Goal: Task Accomplishment & Management: Use online tool/utility

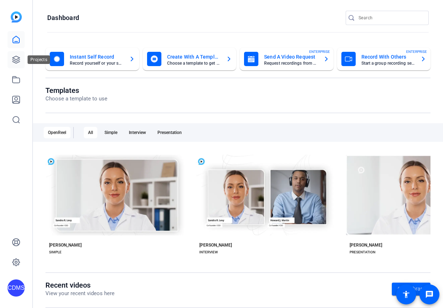
click at [17, 53] on link at bounding box center [16, 59] width 17 height 17
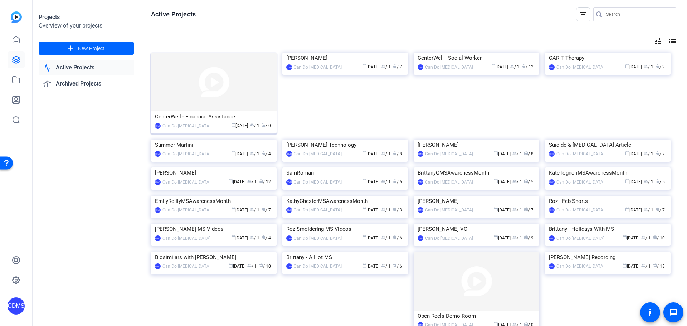
click at [182, 75] on img at bounding box center [214, 82] width 126 height 59
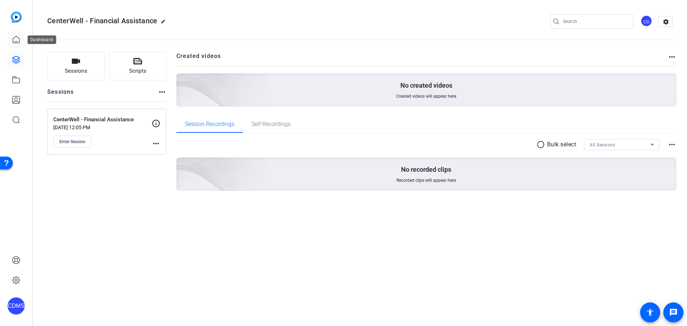
click at [12, 35] on link at bounding box center [16, 39] width 17 height 17
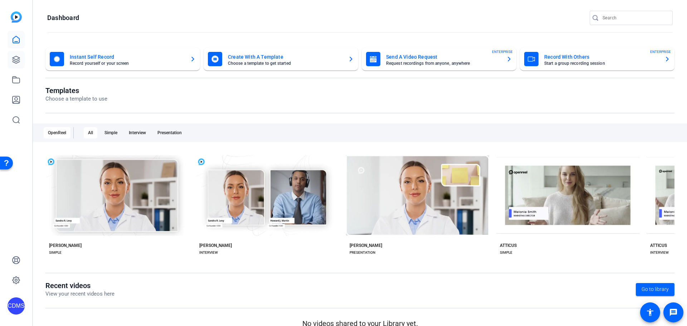
click at [18, 68] on link at bounding box center [16, 59] width 17 height 17
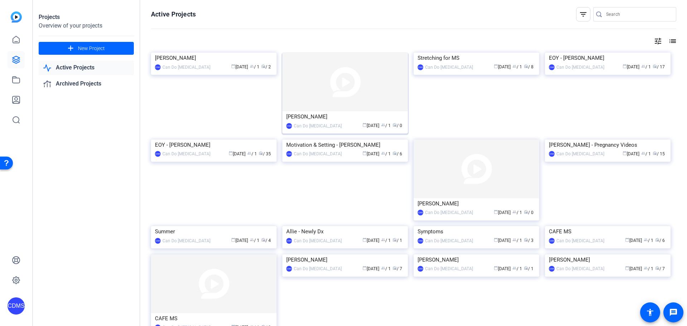
click at [358, 79] on img at bounding box center [345, 82] width 126 height 59
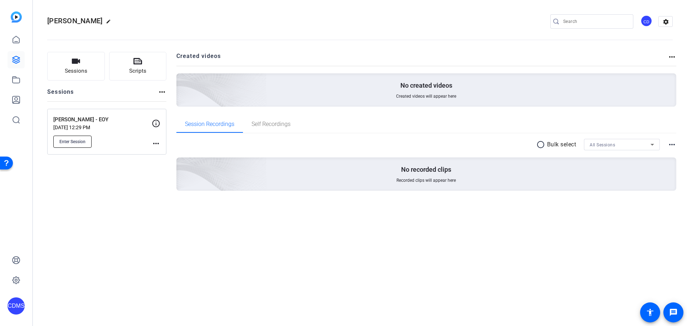
click at [78, 144] on button "Enter Session" at bounding box center [72, 142] width 38 height 12
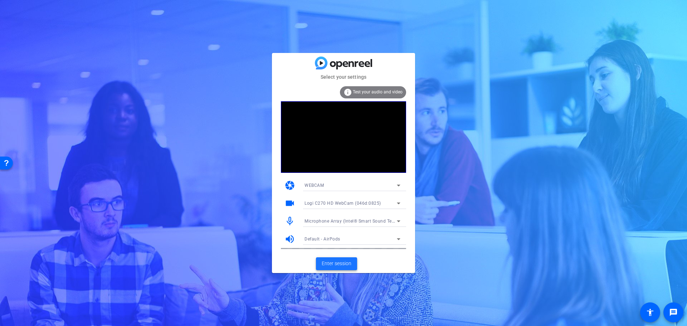
click at [340, 264] on span "Enter session" at bounding box center [337, 264] width 30 height 8
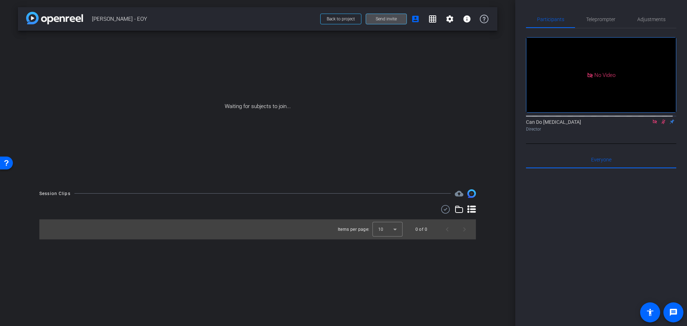
click at [380, 20] on span "Send invite" at bounding box center [386, 19] width 21 height 6
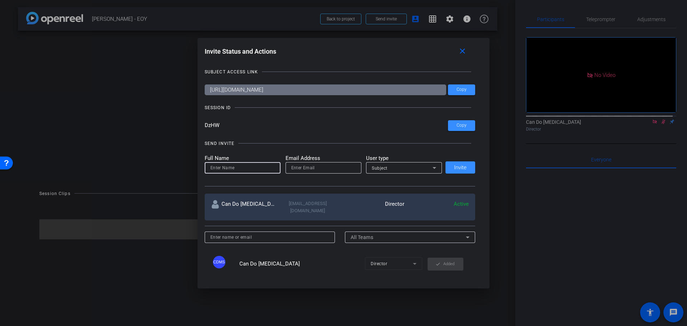
click at [244, 169] on input at bounding box center [242, 167] width 64 height 9
type input "Cat [PERSON_NAME]"
type input "[EMAIL_ADDRESS][DOMAIN_NAME]"
click at [409, 167] on div "Subject" at bounding box center [402, 167] width 61 height 9
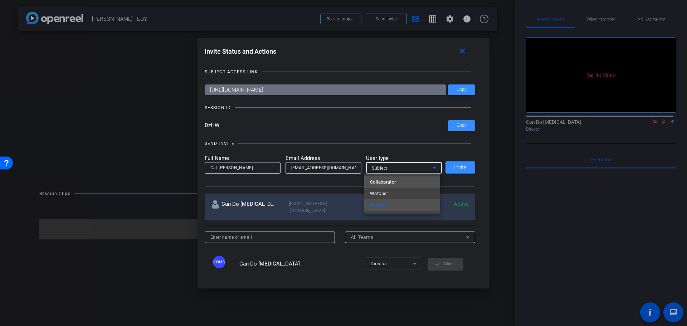
click at [404, 182] on mat-option "Collaborator" at bounding box center [402, 181] width 76 height 11
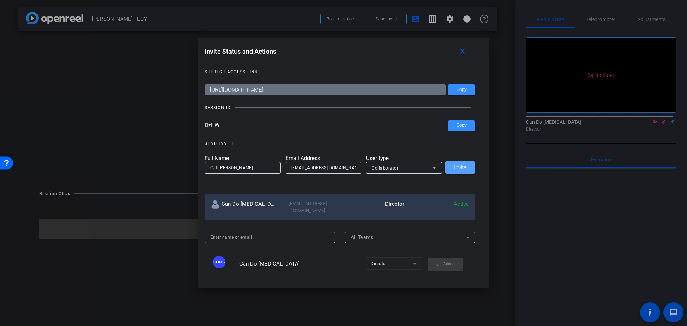
click at [461, 165] on span "Invite" at bounding box center [460, 167] width 13 height 5
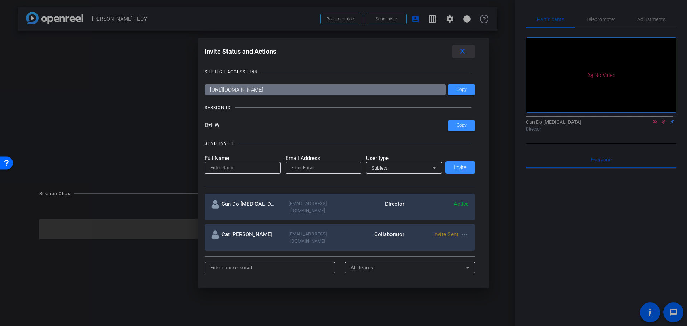
drag, startPoint x: 463, startPoint y: 53, endPoint x: 475, endPoint y: 54, distance: 11.9
click at [463, 53] on mat-icon "close" at bounding box center [462, 51] width 9 height 9
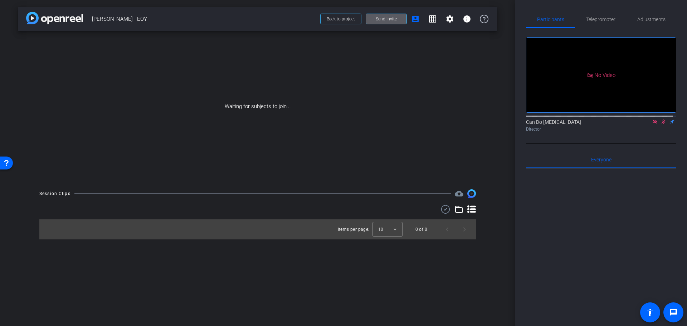
click at [652, 124] on icon at bounding box center [655, 121] width 6 height 5
click at [653, 124] on icon at bounding box center [655, 121] width 4 height 5
click at [610, 20] on span "Teleprompter" at bounding box center [600, 19] width 29 height 5
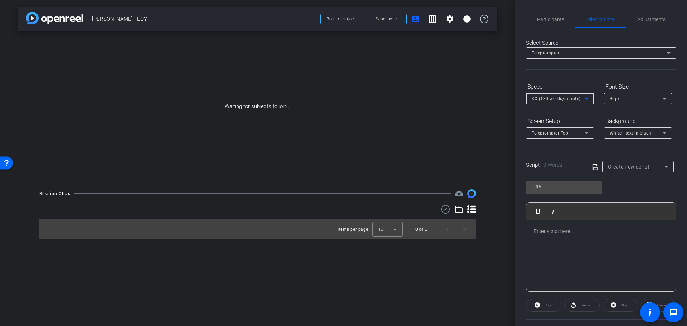
click at [551, 102] on div "3X (130 words/minute)" at bounding box center [557, 98] width 53 height 9
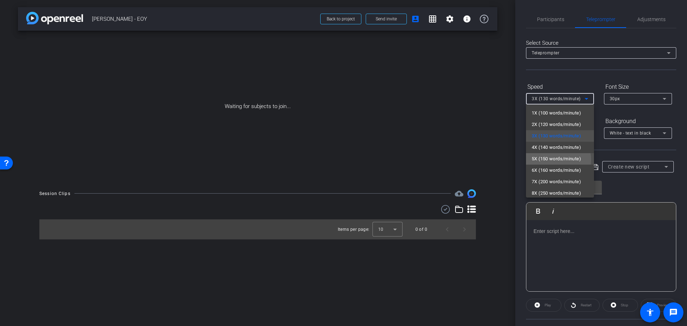
click at [548, 160] on span "5X (150 words/minute)" at bounding box center [555, 158] width 49 height 9
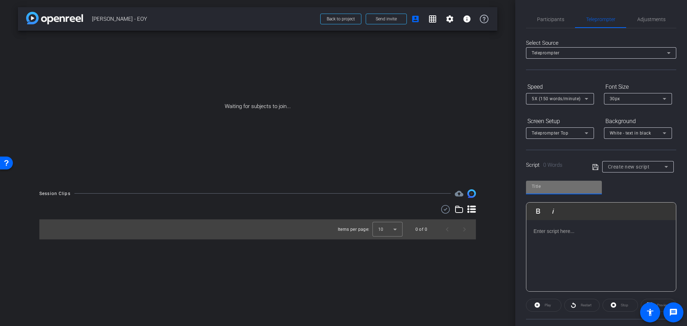
click at [545, 183] on input "text" at bounding box center [563, 186] width 64 height 9
type input "Stock"
click at [573, 227] on p at bounding box center [600, 231] width 135 height 8
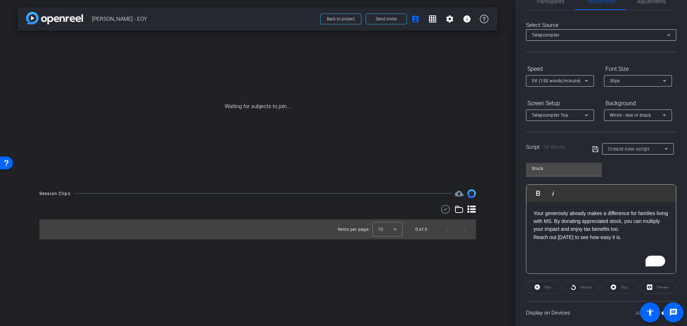
scroll to position [26, 0]
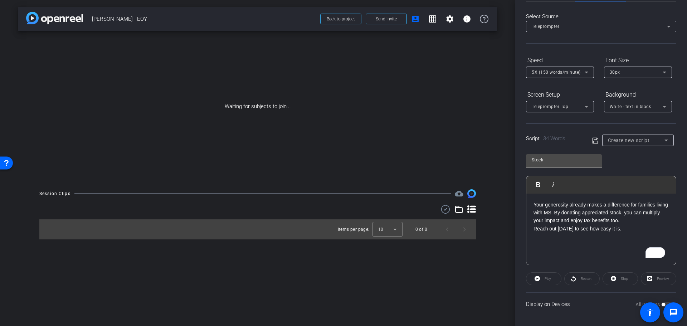
click at [579, 221] on p "Your generosity already makes a difference for families living with MS. By dona…" at bounding box center [600, 213] width 135 height 24
click at [578, 221] on p "Your generosity already makes a difference for families living with MS. By dona…" at bounding box center [600, 213] width 135 height 24
click at [641, 226] on p "Reach out [DATE] to see how easy it is." at bounding box center [600, 229] width 135 height 8
click at [628, 220] on p "Your generosity already makes a difference for families living with MS. By dona…" at bounding box center [600, 213] width 135 height 24
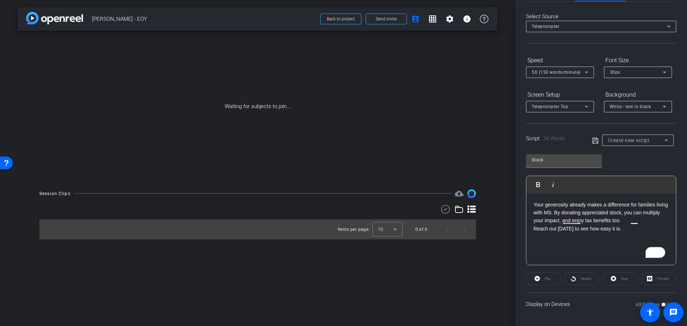
click at [629, 220] on p "Your generosity already makes a difference for families living with MS. By dona…" at bounding box center [600, 213] width 135 height 24
click at [645, 231] on p "Reach out [DATE] to see how easy it is." at bounding box center [600, 229] width 135 height 8
click at [593, 141] on icon at bounding box center [595, 140] width 6 height 9
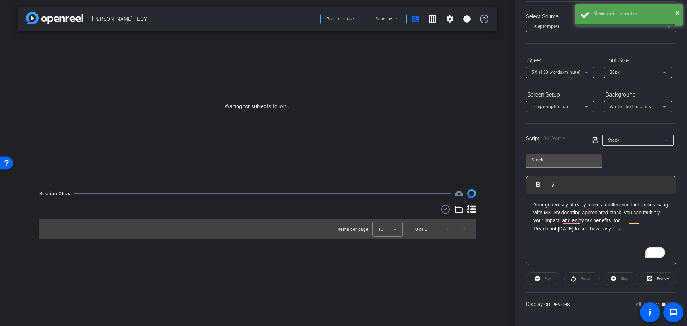
click at [638, 138] on div "Stock" at bounding box center [636, 140] width 57 height 9
click at [621, 158] on span "Create new script" at bounding box center [625, 154] width 38 height 9
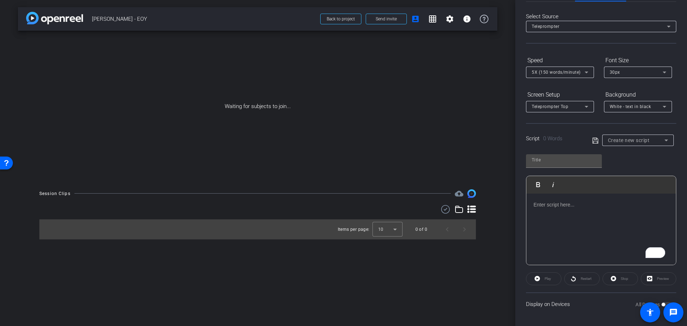
click at [590, 221] on div "To enrich screen reader interactions, please activate Accessibility in Grammarl…" at bounding box center [600, 229] width 149 height 72
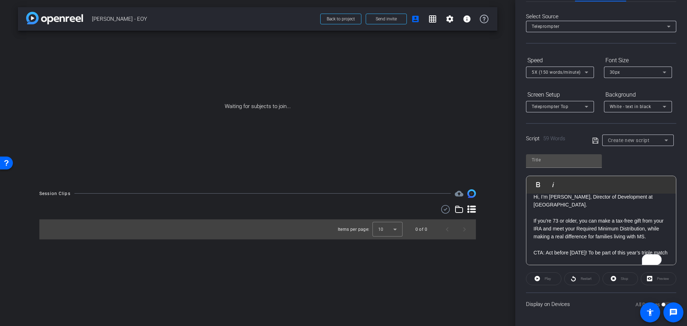
click at [557, 214] on p "To enrich screen reader interactions, please activate Accessibility in Grammarl…" at bounding box center [600, 212] width 135 height 8
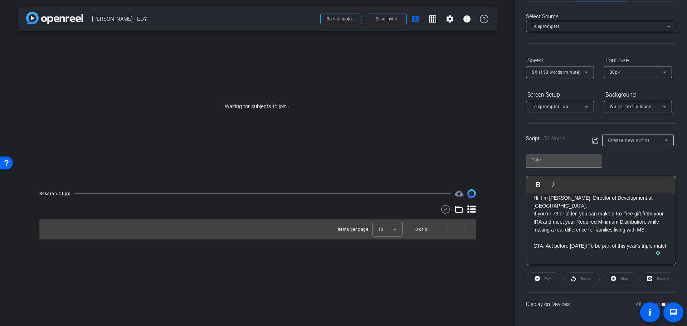
click at [531, 216] on div "Hi, I’m [PERSON_NAME], Director of Development at [GEOGRAPHIC_DATA]. If you’re …" at bounding box center [600, 223] width 149 height 72
click at [538, 235] on p "To enrich screen reader interactions, please activate Accessibility in Grammarl…" at bounding box center [600, 238] width 135 height 8
click at [547, 245] on p "CTA: Act before [DATE]! To be part of this year’s triple match" at bounding box center [600, 246] width 135 height 8
drag, startPoint x: 546, startPoint y: 245, endPoint x: 535, endPoint y: 243, distance: 11.2
click at [535, 243] on p "CTA: Act before [DATE]! To be part of this year’s triple match" at bounding box center [600, 246] width 135 height 8
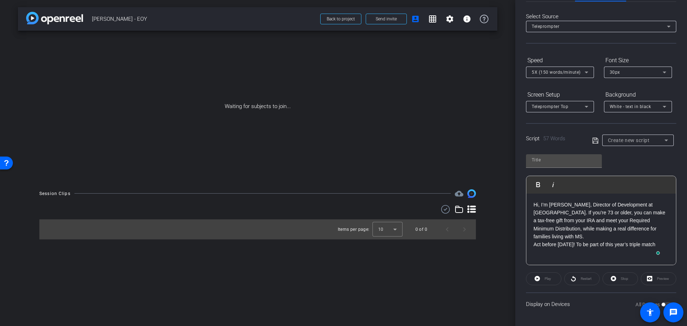
scroll to position [0, 0]
click at [577, 248] on p "Act before [DATE]! To be part of this year’s triple match" at bounding box center [600, 244] width 135 height 8
click at [598, 240] on p "Act before [DATE]! To be part of this year’s triple match" at bounding box center [600, 244] width 135 height 8
click at [599, 247] on p "Act before [DATE] to be part of this year’s triple match" at bounding box center [600, 244] width 135 height 8
click at [585, 156] on input "text" at bounding box center [563, 160] width 64 height 9
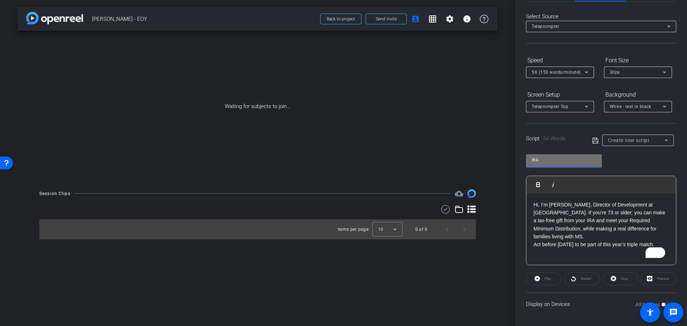
type input "IRA"
click at [594, 142] on icon at bounding box center [595, 140] width 6 height 9
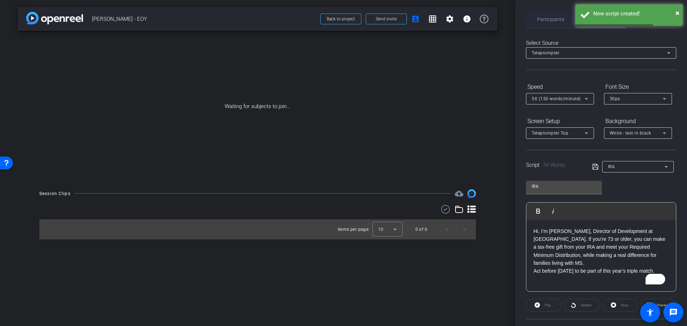
click at [548, 18] on span "Participants" at bounding box center [550, 19] width 27 height 5
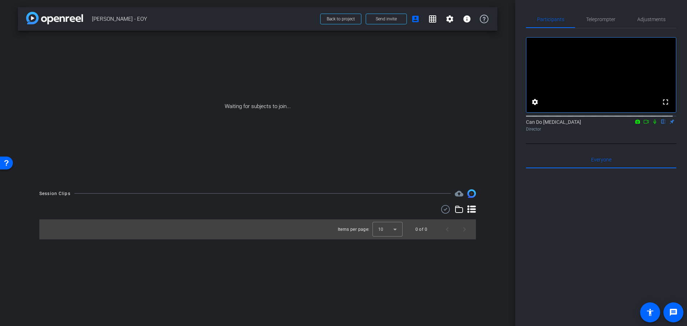
drag, startPoint x: 643, startPoint y: 200, endPoint x: 651, endPoint y: 200, distance: 7.9
click at [643, 200] on div at bounding box center [601, 256] width 150 height 177
click at [568, 238] on div at bounding box center [601, 256] width 150 height 177
click at [590, 221] on div at bounding box center [601, 256] width 150 height 177
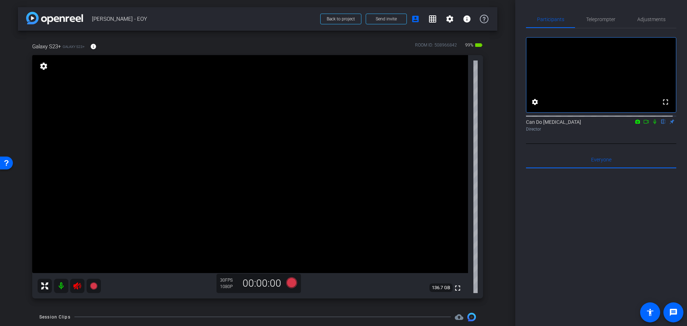
click at [79, 287] on icon at bounding box center [77, 285] width 9 height 9
drag, startPoint x: 676, startPoint y: 11, endPoint x: 664, endPoint y: 21, distance: 16.0
click at [672, 15] on div "Participants Teleprompter Adjustments fullscreen settings Can Do [MEDICAL_DATA]…" at bounding box center [601, 163] width 172 height 326
click at [663, 21] on div "Adjustments" at bounding box center [651, 19] width 50 height 17
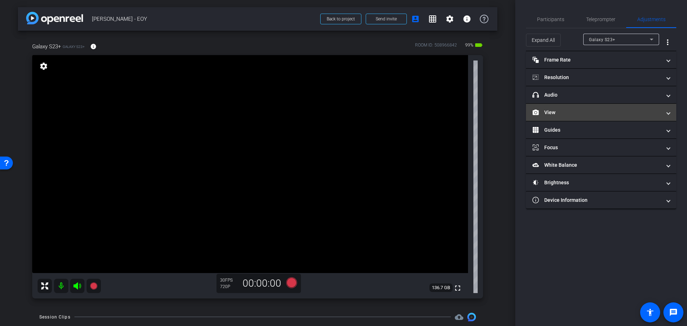
click at [594, 111] on mat-panel-title "View" at bounding box center [596, 113] width 129 height 8
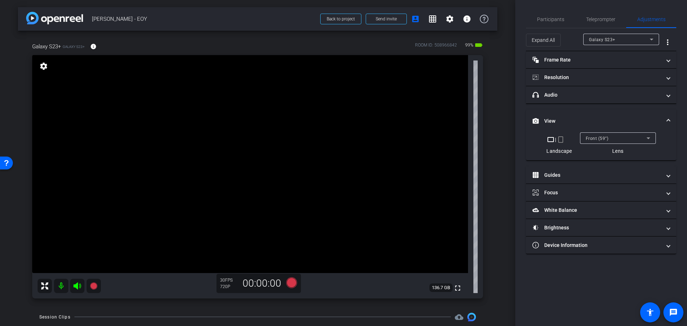
click at [564, 139] on mat-icon "crop_portrait" at bounding box center [560, 139] width 9 height 9
click at [554, 26] on span "Participants" at bounding box center [550, 19] width 27 height 17
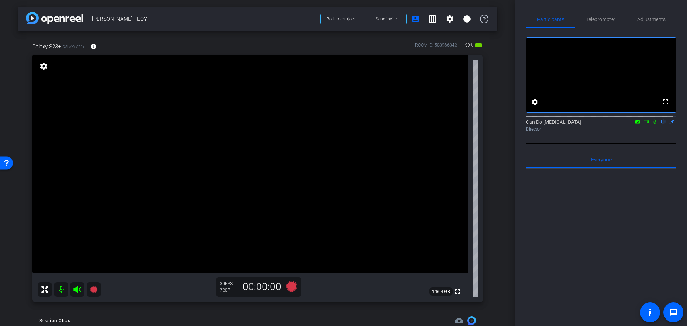
click at [501, 250] on div "arrow_back [PERSON_NAME] - EOY Back to project Send invite account_box grid_on …" at bounding box center [257, 163] width 515 height 326
click at [639, 17] on span "Adjustments" at bounding box center [651, 19] width 28 height 5
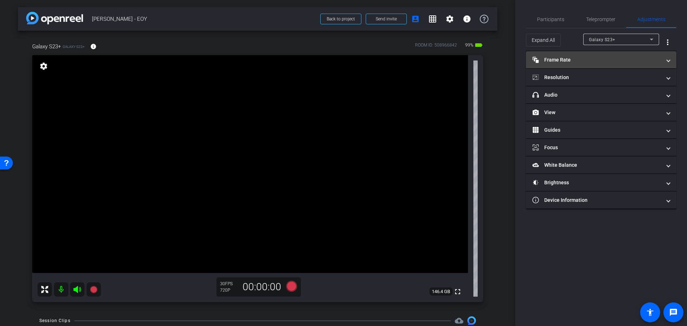
click at [581, 60] on mat-panel-title "Frame Rate Frame Rate" at bounding box center [596, 60] width 129 height 8
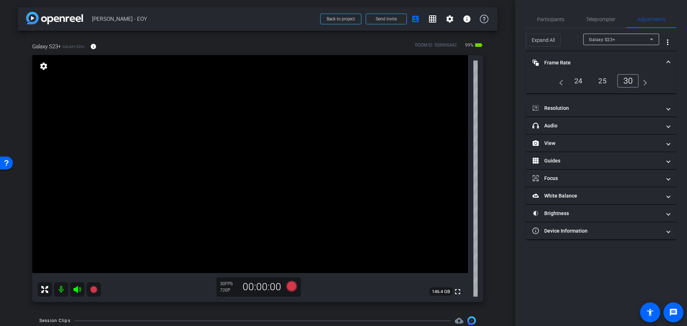
click at [645, 79] on mat-icon "navigate_next" at bounding box center [642, 81] width 9 height 9
click at [633, 108] on mat-panel-title "Resolution" at bounding box center [596, 108] width 129 height 8
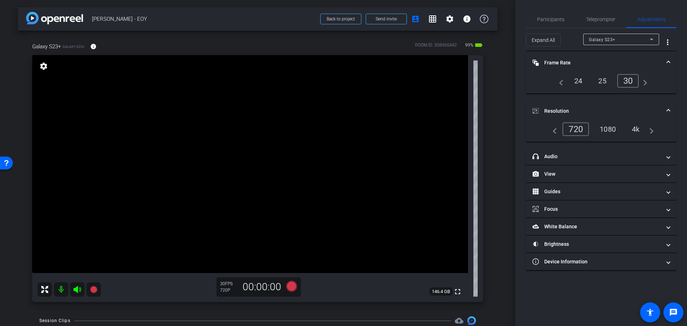
click at [653, 129] on mat-icon "navigate_next" at bounding box center [649, 129] width 9 height 9
click at [606, 130] on div "1080" at bounding box center [607, 129] width 27 height 12
click at [598, 132] on div "1080" at bounding box center [605, 129] width 31 height 14
click at [630, 129] on div "4k" at bounding box center [636, 129] width 19 height 12
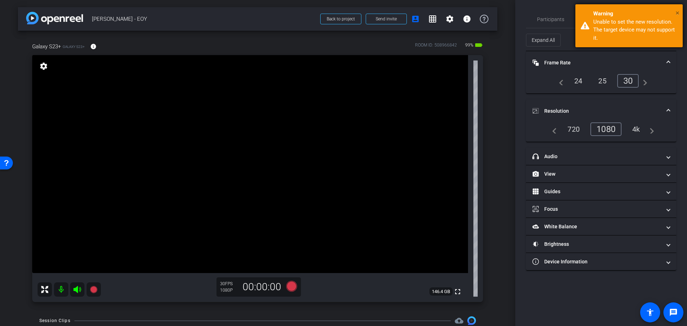
click at [676, 11] on span "×" at bounding box center [677, 13] width 4 height 9
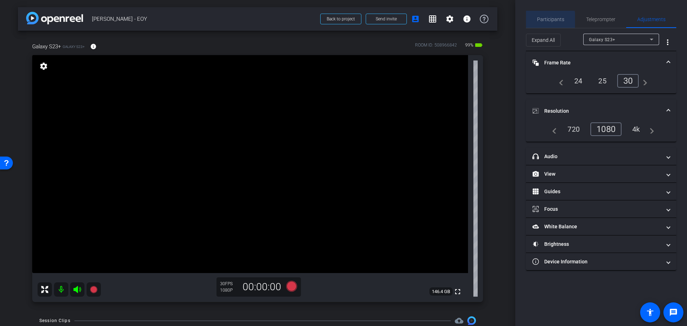
click at [550, 19] on span "Participants" at bounding box center [550, 19] width 27 height 5
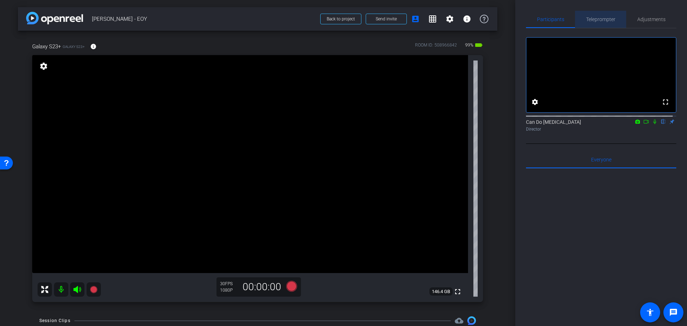
click at [605, 25] on span "Teleprompter" at bounding box center [600, 19] width 29 height 17
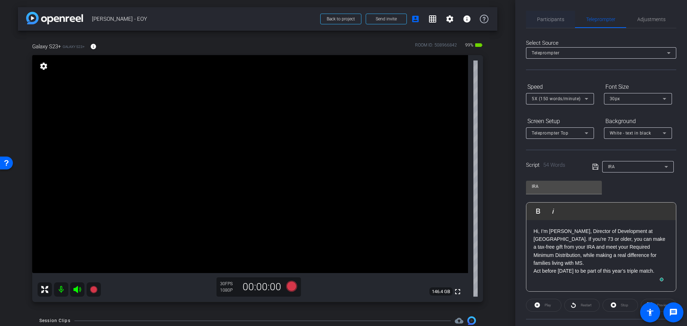
click at [556, 16] on span "Participants" at bounding box center [550, 19] width 27 height 17
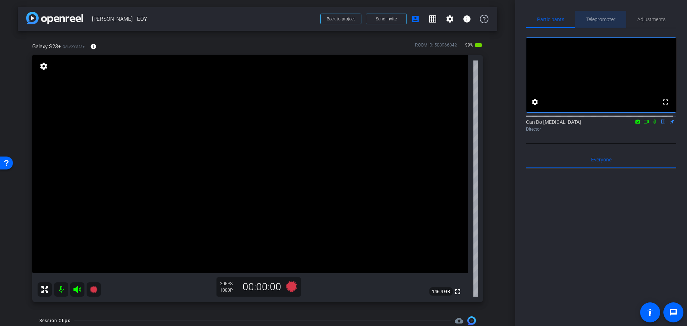
click at [606, 19] on span "Teleprompter" at bounding box center [600, 19] width 29 height 5
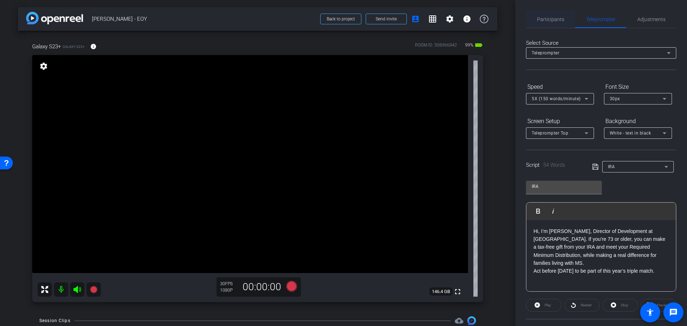
click at [572, 18] on div "Participants" at bounding box center [550, 19] width 49 height 17
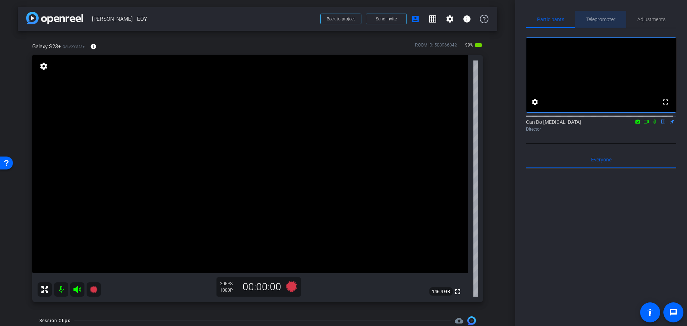
click at [600, 19] on span "Teleprompter" at bounding box center [600, 19] width 29 height 5
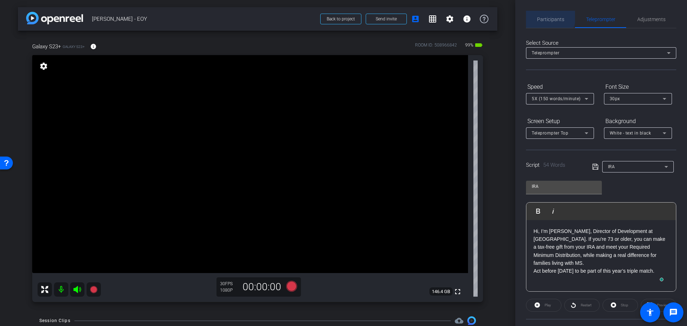
click at [544, 17] on span "Participants" at bounding box center [550, 19] width 27 height 5
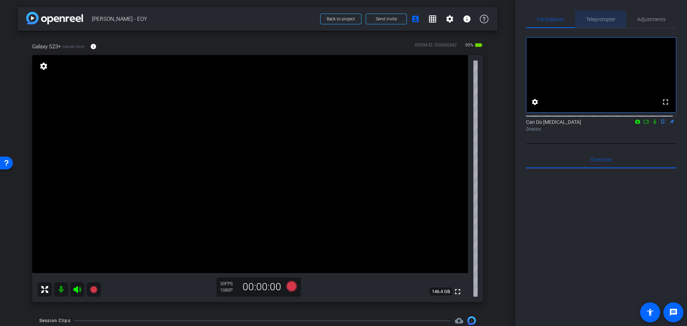
click at [594, 21] on span "Teleprompter" at bounding box center [600, 19] width 29 height 5
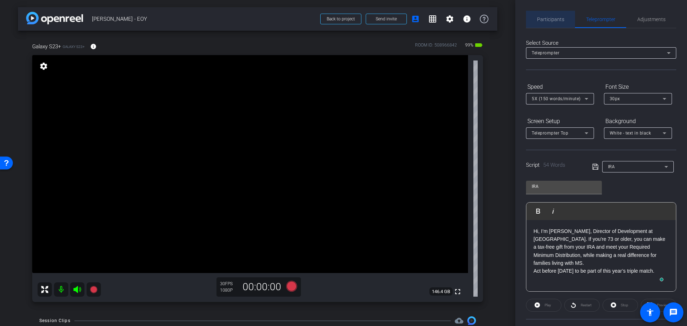
click at [556, 26] on span "Participants" at bounding box center [550, 19] width 27 height 17
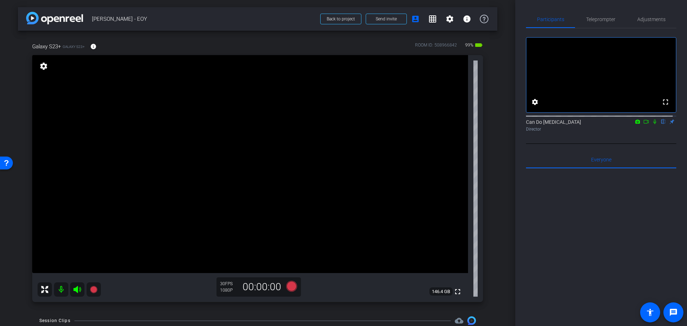
drag, startPoint x: 511, startPoint y: 105, endPoint x: 511, endPoint y: 116, distance: 11.4
click at [511, 116] on div "arrow_back [PERSON_NAME] - EOY Back to project Send invite account_box grid_on …" at bounding box center [257, 163] width 515 height 326
drag, startPoint x: 608, startPoint y: 16, endPoint x: 619, endPoint y: 29, distance: 17.3
click at [608, 17] on span "Teleprompter" at bounding box center [600, 19] width 29 height 5
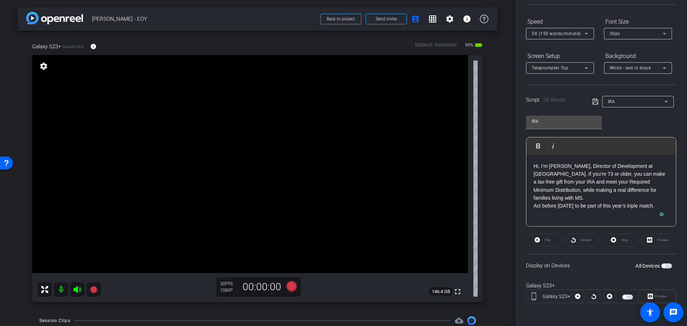
scroll to position [65, 0]
click at [661, 266] on span "button" at bounding box center [663, 266] width 4 height 4
click at [664, 294] on span at bounding box center [656, 296] width 37 height 17
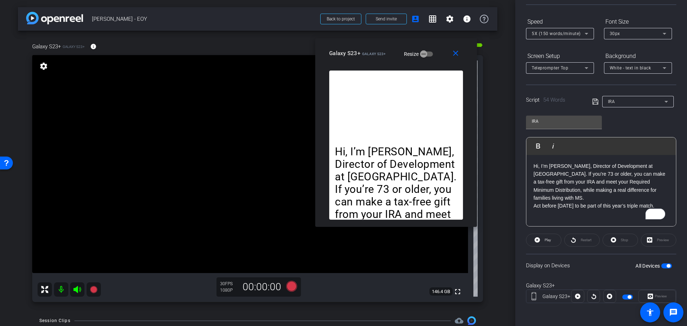
drag, startPoint x: 341, startPoint y: 80, endPoint x: 388, endPoint y: 49, distance: 56.1
click at [388, 49] on div "Galaxy S23+ Galaxy S23+ Resize" at bounding box center [398, 53] width 139 height 13
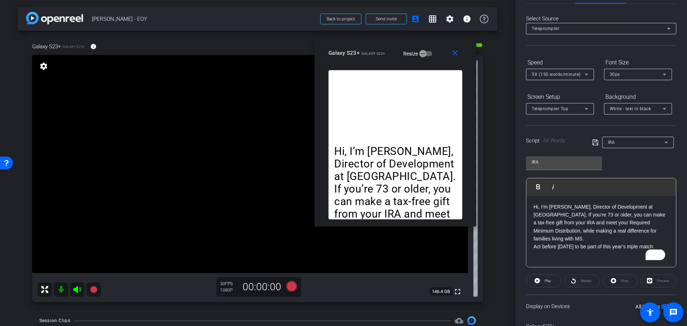
scroll to position [0, 0]
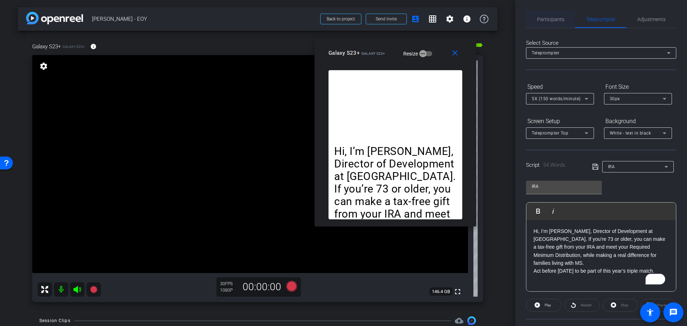
click at [547, 25] on span "Participants" at bounding box center [550, 19] width 27 height 17
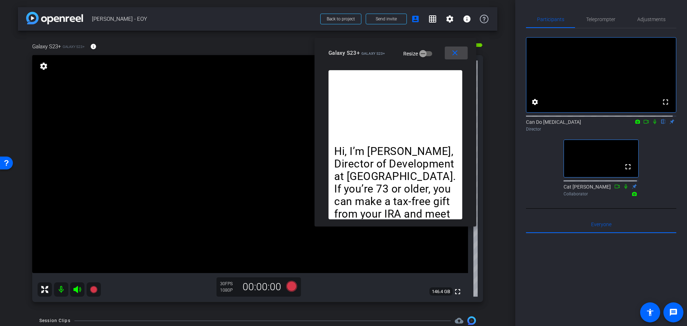
click at [454, 53] on mat-icon "close" at bounding box center [454, 53] width 9 height 9
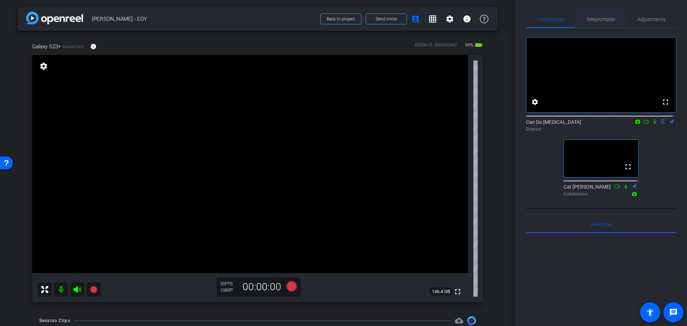
click at [604, 14] on span "Teleprompter" at bounding box center [600, 19] width 29 height 17
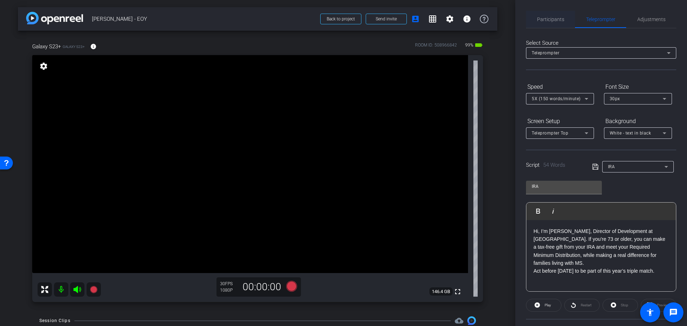
click at [550, 20] on span "Participants" at bounding box center [550, 19] width 27 height 5
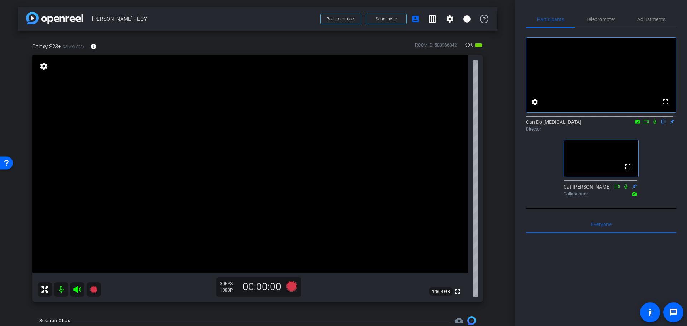
click at [510, 175] on div "arrow_back [PERSON_NAME] - EOY Back to project Send invite account_box grid_on …" at bounding box center [257, 163] width 515 height 326
click at [497, 223] on div "arrow_back [PERSON_NAME] - EOY Back to project Send invite account_box grid_on …" at bounding box center [257, 163] width 515 height 326
click at [610, 14] on span "Teleprompter" at bounding box center [600, 19] width 29 height 17
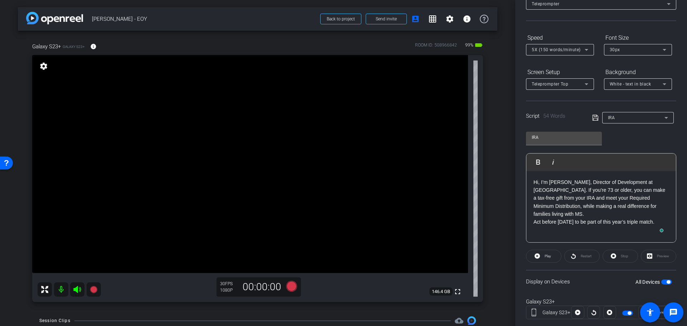
scroll to position [65, 0]
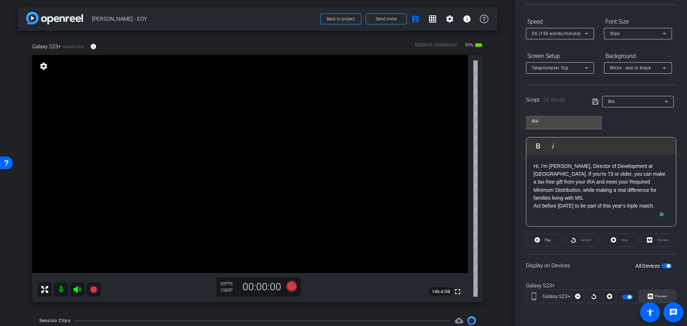
click at [657, 295] on span "Preview" at bounding box center [660, 296] width 12 height 4
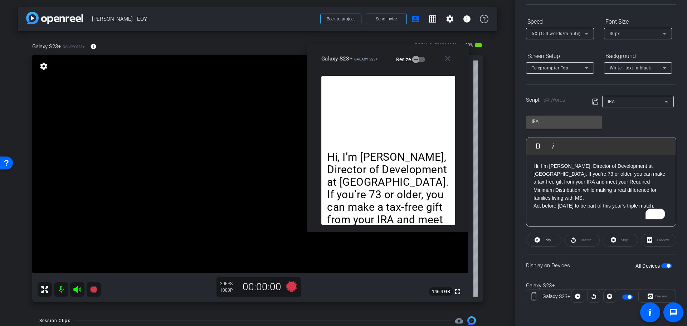
drag, startPoint x: 334, startPoint y: 73, endPoint x: 379, endPoint y: 48, distance: 52.0
click at [379, 48] on div "close Galaxy S23+ Galaxy S23+ Resize" at bounding box center [388, 60] width 162 height 32
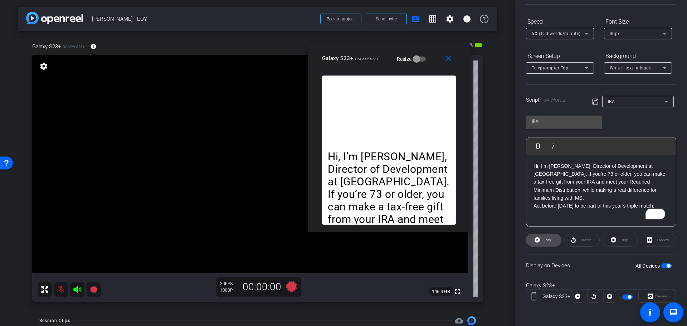
click at [550, 239] on span "Play" at bounding box center [547, 240] width 6 height 4
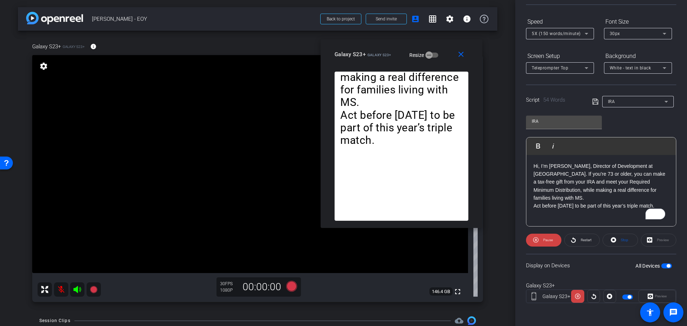
drag, startPoint x: 393, startPoint y: 53, endPoint x: 405, endPoint y: 49, distance: 13.1
click at [405, 49] on mat-slide-toggle "Resize" at bounding box center [418, 54] width 40 height 11
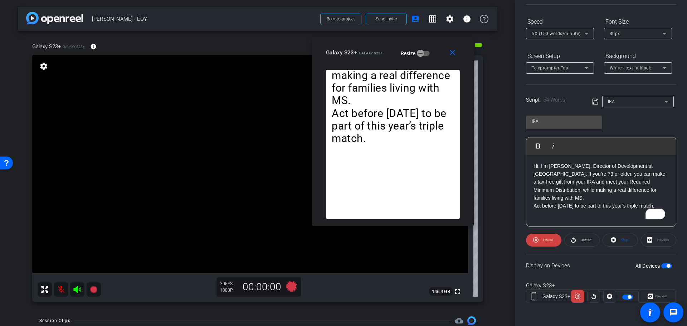
drag, startPoint x: 403, startPoint y: 49, endPoint x: 396, endPoint y: 48, distance: 7.0
click at [396, 48] on mat-slide-toggle "Resize" at bounding box center [410, 52] width 40 height 11
click at [60, 289] on mat-icon at bounding box center [61, 289] width 14 height 14
click at [542, 242] on span "Pause" at bounding box center [546, 240] width 11 height 10
click at [534, 202] on p "Act before [DATE] to be part of this year’s triple match." at bounding box center [600, 206] width 135 height 8
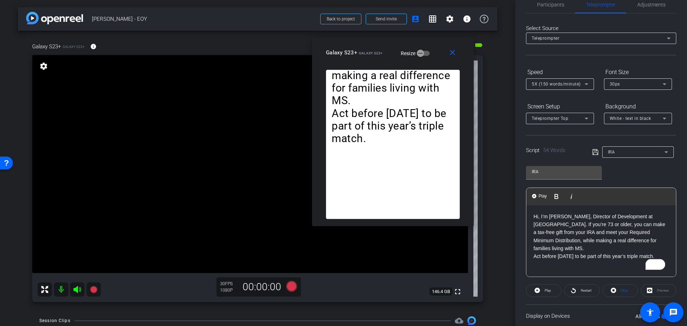
scroll to position [0, 0]
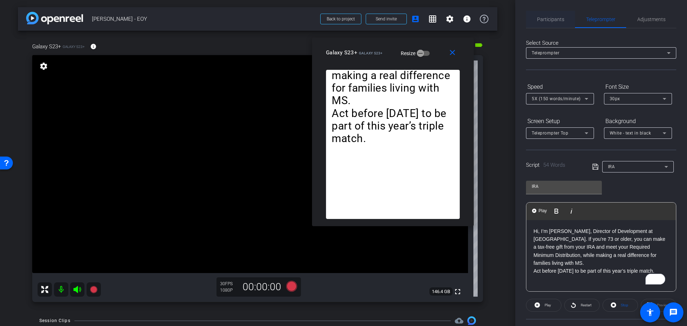
click at [541, 19] on span "Participants" at bounding box center [550, 19] width 27 height 5
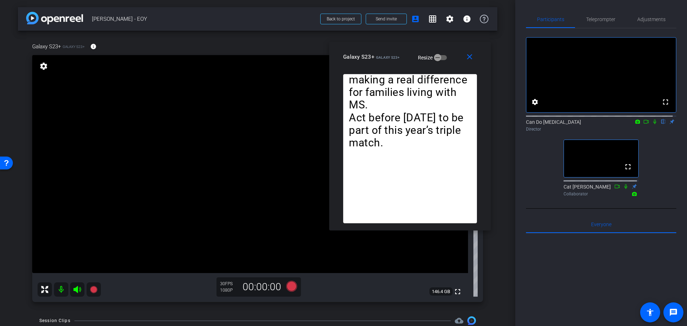
drag, startPoint x: 389, startPoint y: 52, endPoint x: 406, endPoint y: 56, distance: 17.7
click at [406, 56] on div "Galaxy S23+ Galaxy S23+ Resize" at bounding box center [412, 56] width 139 height 13
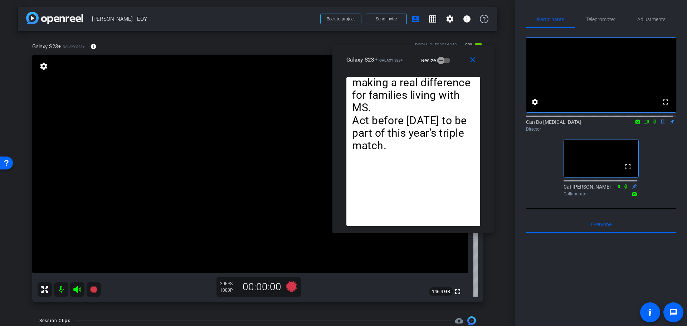
drag, startPoint x: 410, startPoint y: 58, endPoint x: 419, endPoint y: 58, distance: 8.9
click at [419, 58] on mat-slide-toggle "Resize" at bounding box center [430, 59] width 40 height 11
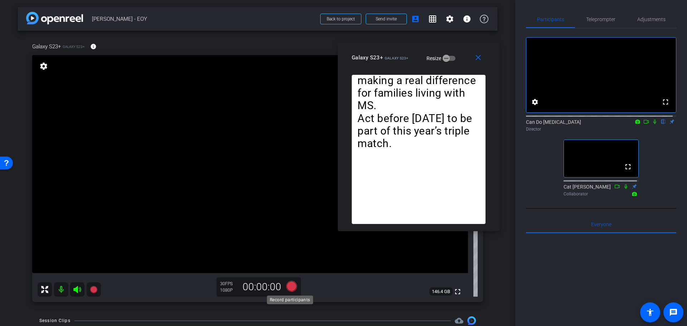
click at [291, 284] on icon at bounding box center [291, 286] width 11 height 11
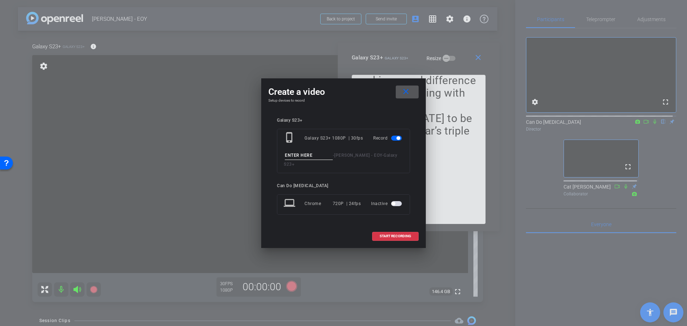
click at [313, 158] on input at bounding box center [309, 155] width 48 height 9
drag, startPoint x: 347, startPoint y: 96, endPoint x: 365, endPoint y: 95, distance: 18.3
click at [350, 98] on div "Create a video close" at bounding box center [343, 91] width 150 height 13
click at [399, 95] on span at bounding box center [407, 91] width 23 height 17
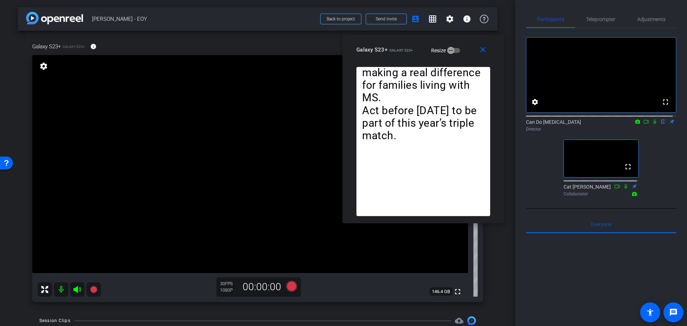
drag, startPoint x: 404, startPoint y: 67, endPoint x: 408, endPoint y: 61, distance: 6.9
click at [407, 62] on div "close Galaxy S23+ Galaxy S23+ Resize" at bounding box center [423, 51] width 162 height 32
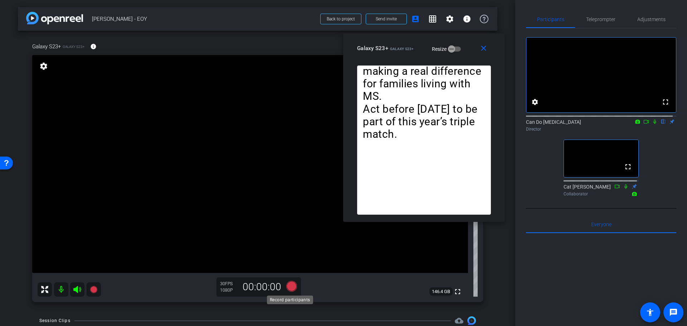
click at [291, 285] on icon at bounding box center [291, 286] width 11 height 11
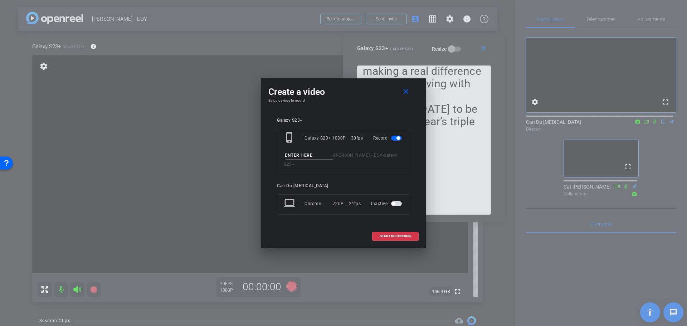
click at [311, 156] on input at bounding box center [309, 155] width 48 height 9
type input "S"
type input "StockTake1"
click at [359, 103] on h4 "Setup devices to record" at bounding box center [343, 100] width 150 height 4
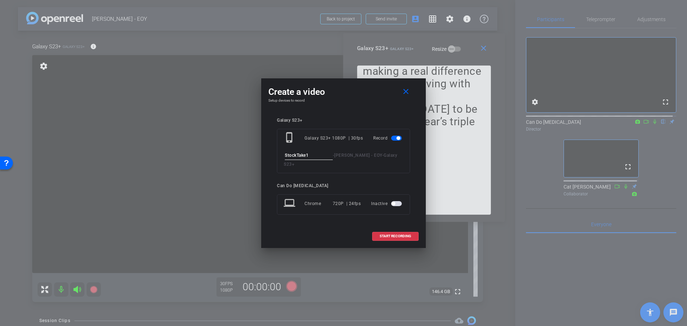
drag, startPoint x: 314, startPoint y: 159, endPoint x: 280, endPoint y: 161, distance: 33.4
click at [280, 161] on div "phone_iphone Galaxy S23+ 1080P | 30fps Record StockTake1 - [PERSON_NAME] - EOY …" at bounding box center [343, 151] width 133 height 44
click at [320, 155] on input "StockTake1" at bounding box center [309, 155] width 48 height 9
click at [393, 234] on span "START RECORDING" at bounding box center [394, 236] width 31 height 4
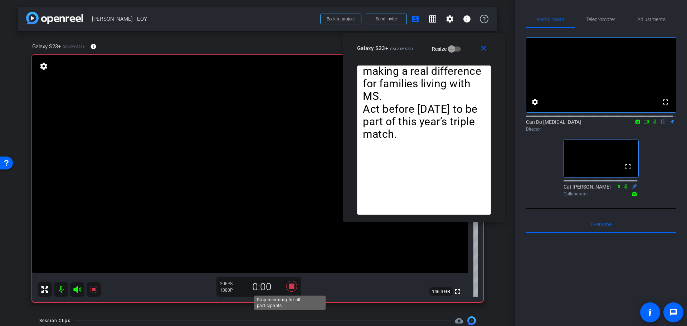
click at [287, 286] on icon at bounding box center [291, 286] width 17 height 13
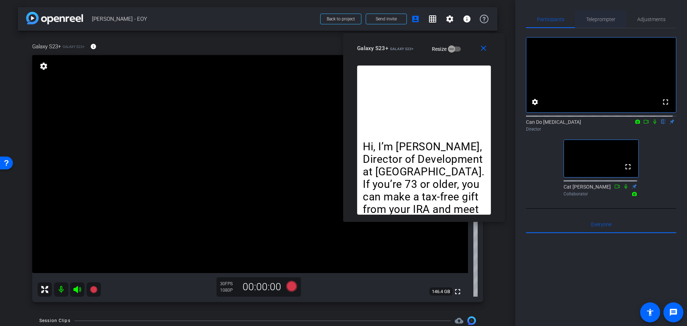
click at [595, 27] on span "Teleprompter" at bounding box center [600, 19] width 29 height 17
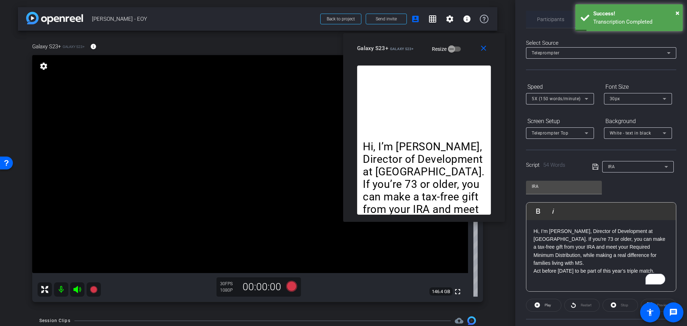
click at [550, 20] on span "Participants" at bounding box center [550, 19] width 27 height 5
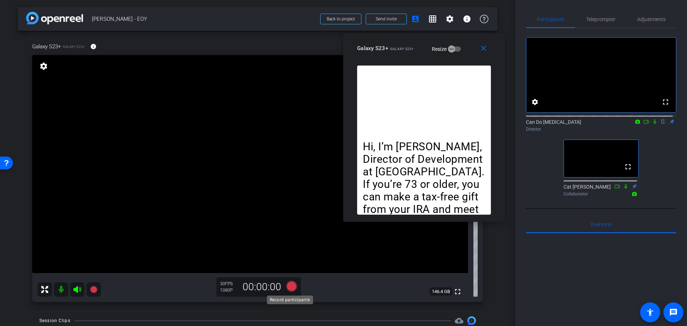
click at [290, 284] on icon at bounding box center [291, 286] width 11 height 11
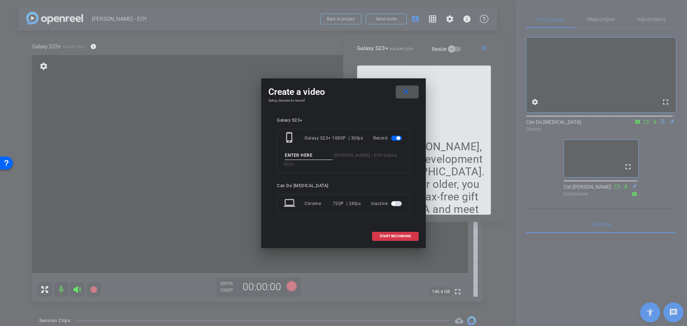
click at [296, 160] on input at bounding box center [309, 155] width 48 height 9
type input "IRA Take 1"
click at [397, 234] on span "START RECORDING" at bounding box center [394, 236] width 31 height 4
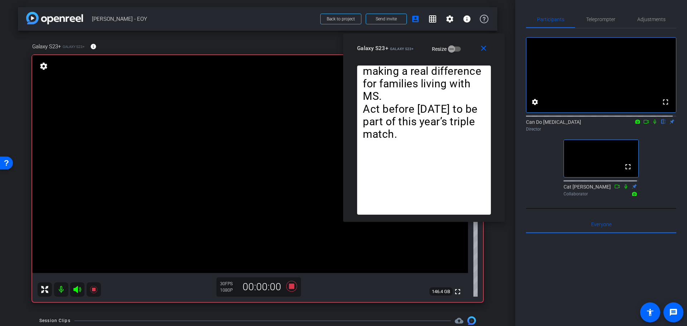
click at [653, 124] on icon at bounding box center [654, 121] width 3 height 5
click at [290, 290] on icon at bounding box center [291, 286] width 17 height 13
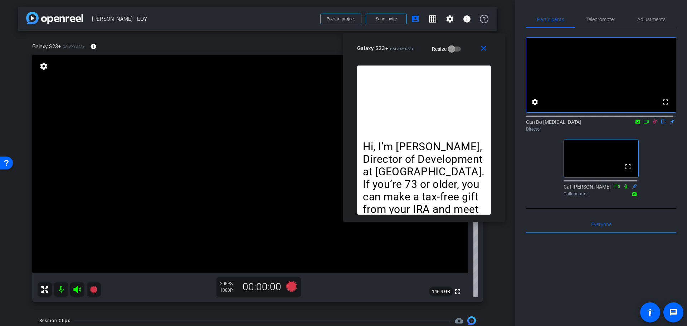
click at [652, 124] on icon at bounding box center [655, 121] width 6 height 5
click at [602, 21] on span "Teleprompter" at bounding box center [600, 19] width 29 height 5
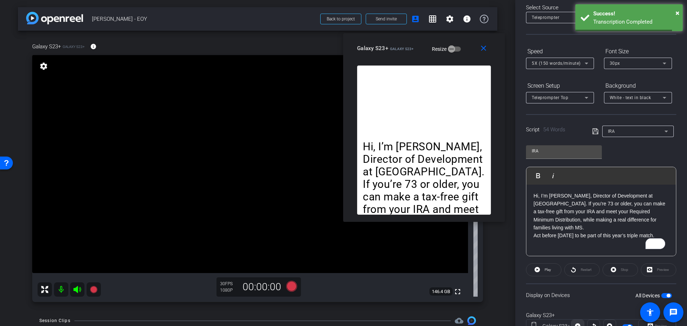
scroll to position [65, 0]
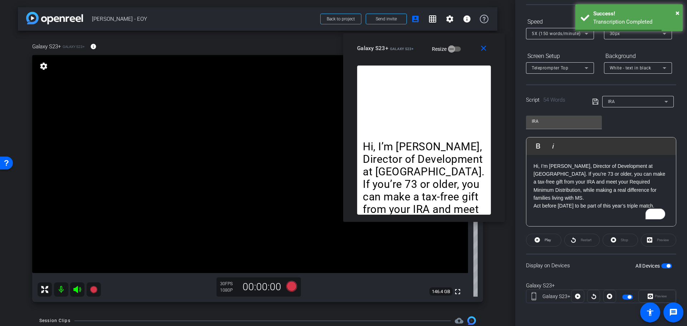
click at [583, 242] on div "Restart" at bounding box center [581, 240] width 35 height 13
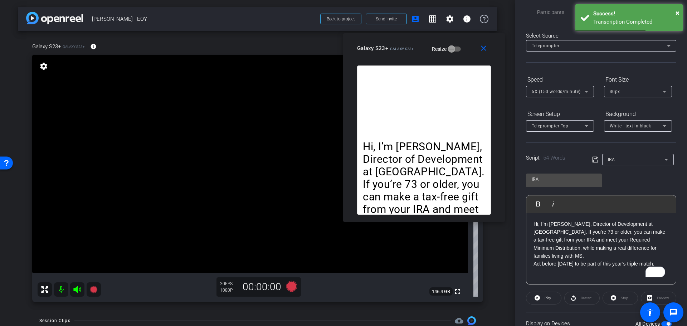
scroll to position [0, 0]
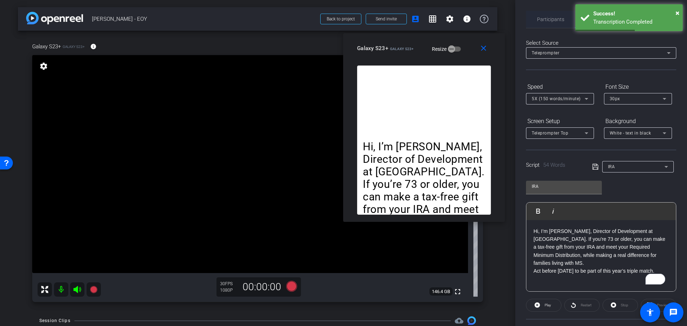
click at [559, 19] on span "Participants" at bounding box center [550, 19] width 27 height 5
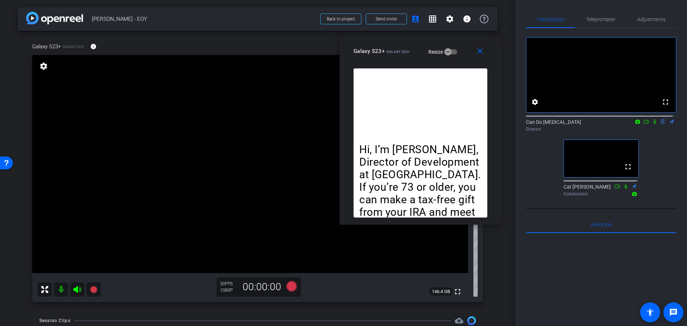
drag, startPoint x: 422, startPoint y: 52, endPoint x: 417, endPoint y: 54, distance: 5.3
click at [417, 54] on mat-slide-toggle "Resize" at bounding box center [437, 51] width 40 height 11
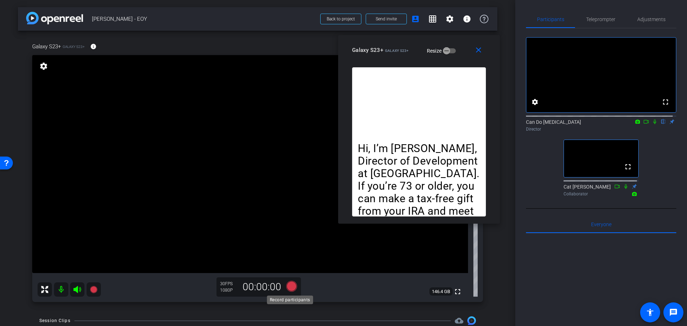
click at [289, 287] on icon at bounding box center [291, 286] width 11 height 11
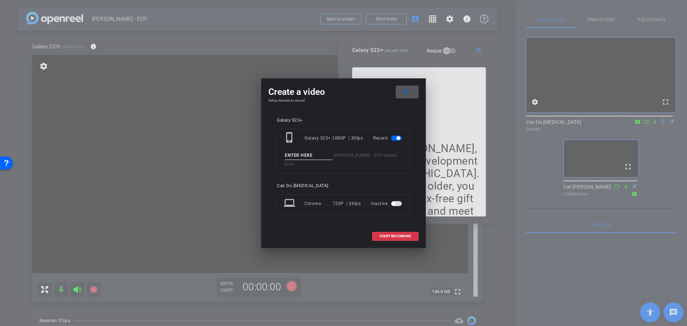
click at [302, 158] on input at bounding box center [309, 155] width 48 height 9
type input "IRA_Take2"
click at [388, 234] on span "START RECORDING" at bounding box center [394, 236] width 31 height 4
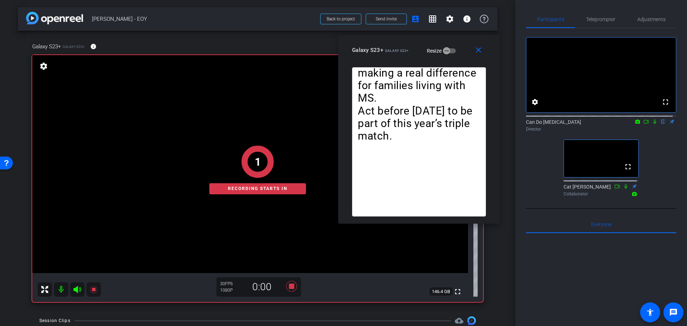
click at [652, 124] on icon at bounding box center [655, 121] width 6 height 5
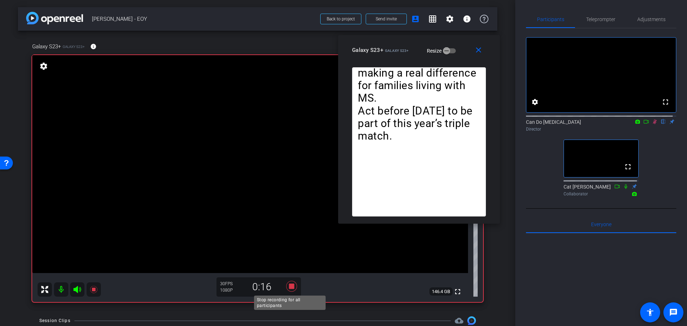
click at [286, 286] on icon at bounding box center [291, 286] width 17 height 13
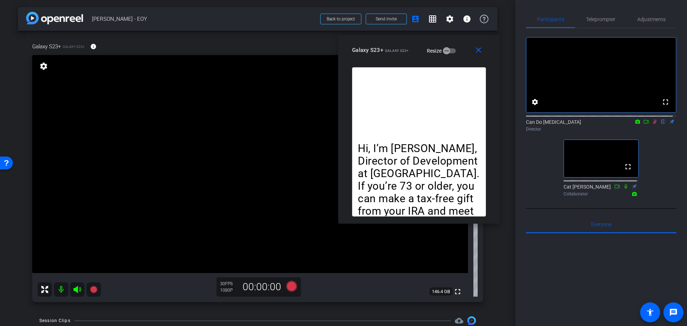
click at [652, 124] on icon at bounding box center [655, 121] width 6 height 5
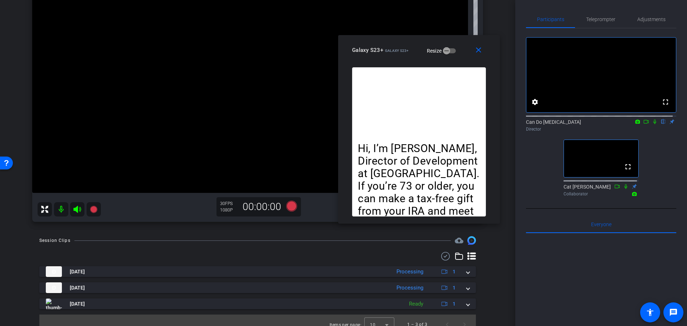
scroll to position [89, 0]
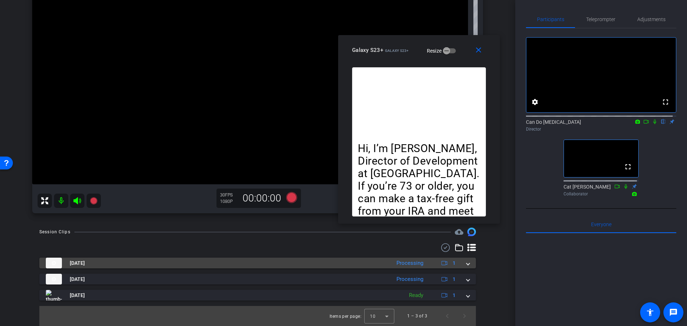
click at [466, 265] on span at bounding box center [467, 263] width 3 height 8
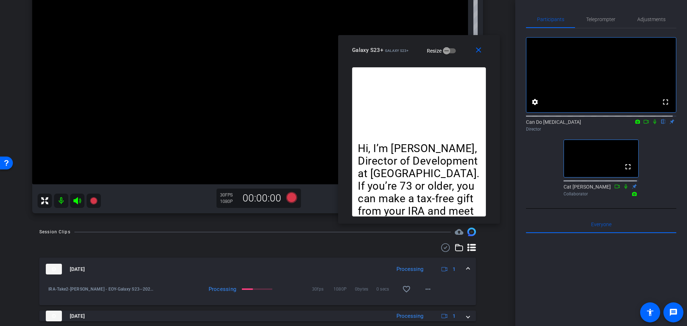
click at [465, 265] on mat-expansion-panel-header "[DATE] Processing 1" at bounding box center [257, 268] width 436 height 23
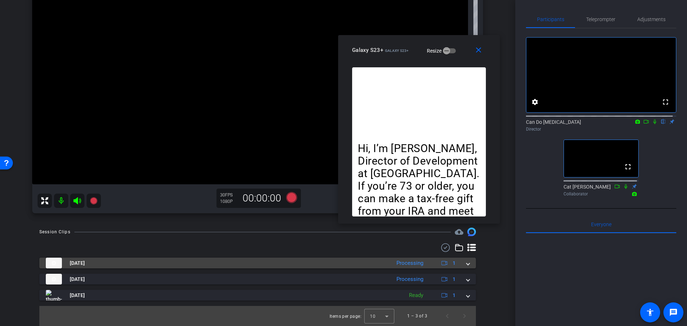
click at [466, 265] on span at bounding box center [467, 263] width 3 height 8
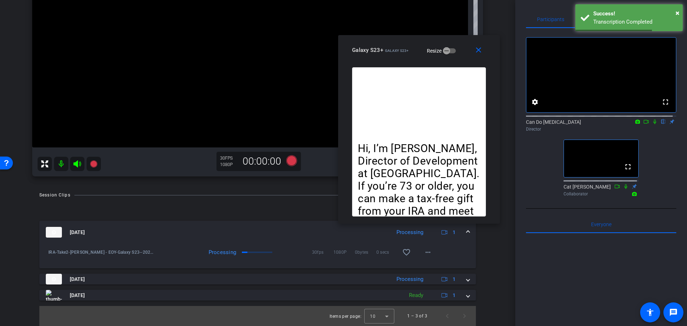
scroll to position [90, 0]
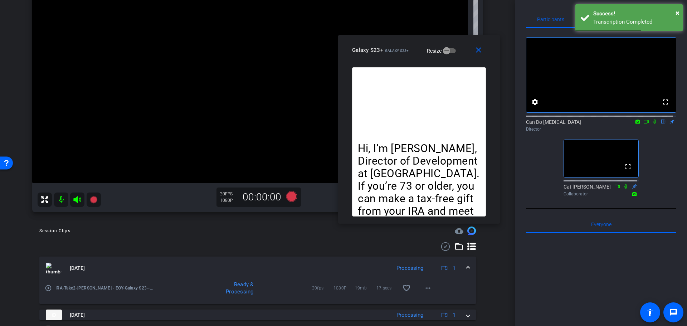
click at [466, 268] on span at bounding box center [467, 268] width 3 height 8
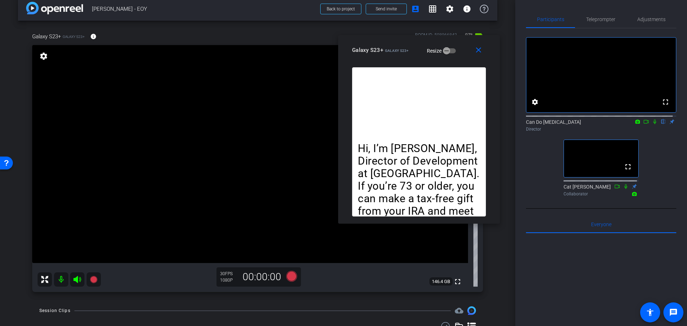
scroll to position [0, 0]
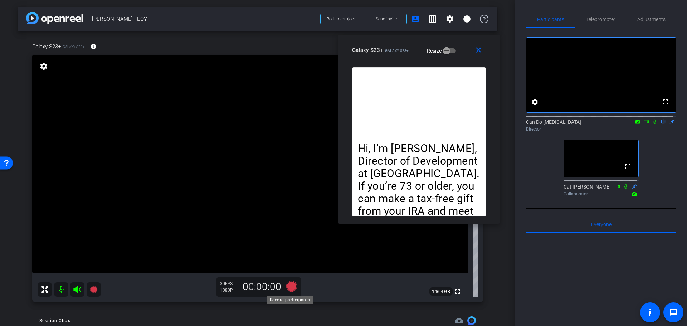
click at [290, 288] on icon at bounding box center [291, 286] width 11 height 11
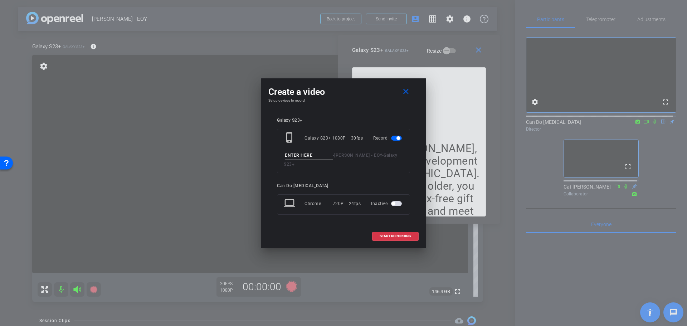
click at [306, 160] on input at bounding box center [309, 155] width 48 height 9
type input "IRA_Take3"
click at [406, 234] on span "START RECORDING" at bounding box center [394, 236] width 31 height 4
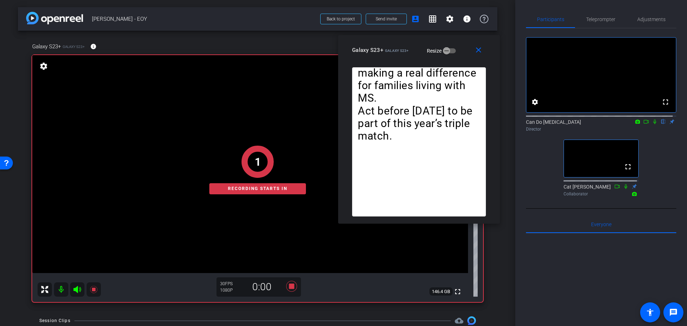
click at [652, 124] on icon at bounding box center [655, 121] width 6 height 5
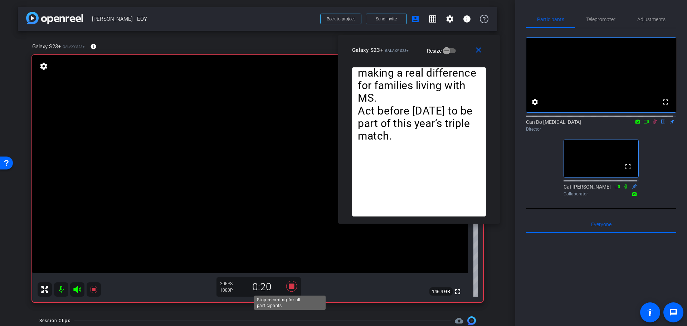
click at [292, 289] on icon at bounding box center [291, 286] width 11 height 11
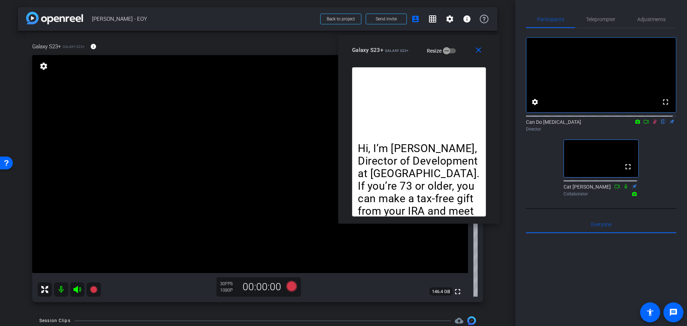
click at [652, 124] on icon at bounding box center [655, 121] width 6 height 5
click at [477, 48] on mat-icon "close" at bounding box center [478, 50] width 9 height 9
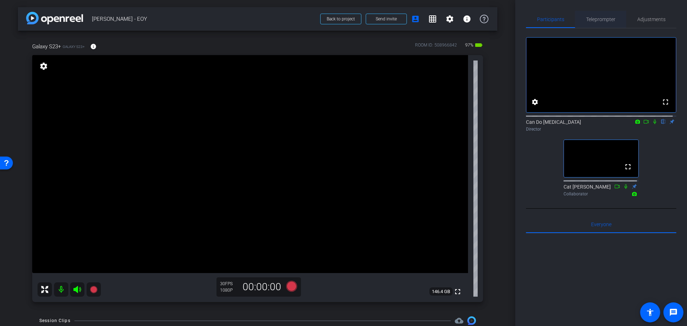
click at [604, 20] on span "Teleprompter" at bounding box center [600, 19] width 29 height 5
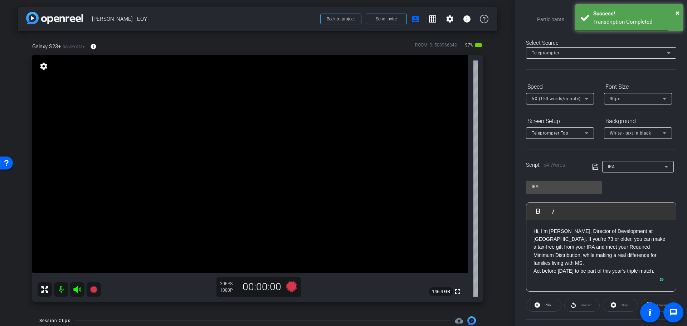
click at [626, 170] on div "IRA" at bounding box center [636, 166] width 57 height 9
click at [625, 191] on mat-option "Stock" at bounding box center [635, 192] width 70 height 11
type input "Stock"
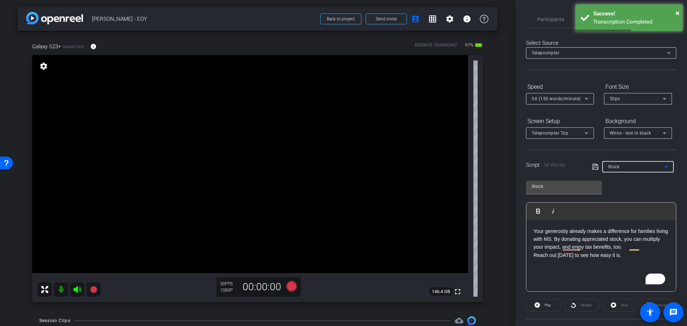
scroll to position [65, 0]
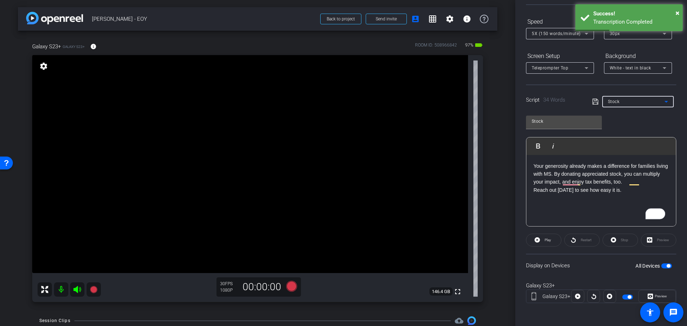
click at [665, 264] on button "All Devices" at bounding box center [666, 265] width 11 height 5
click at [664, 267] on span "button" at bounding box center [666, 265] width 11 height 5
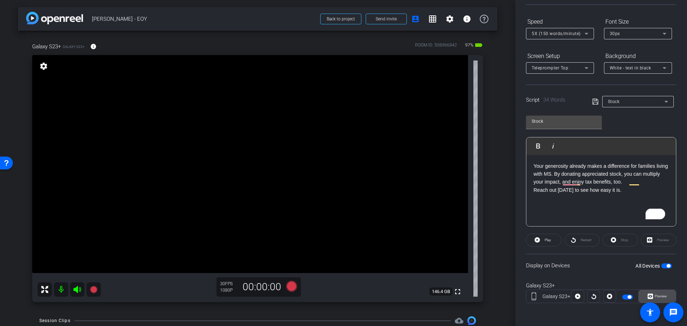
click at [658, 295] on span "Preview" at bounding box center [660, 296] width 12 height 4
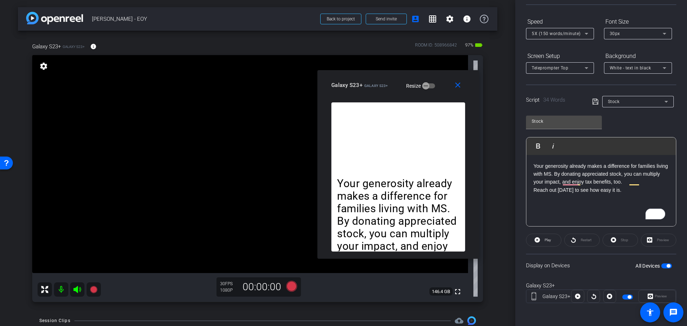
drag, startPoint x: 351, startPoint y: 86, endPoint x: 391, endPoint y: 84, distance: 40.1
click at [391, 84] on div "Galaxy S23+ Galaxy S23+ Resize" at bounding box center [400, 85] width 139 height 13
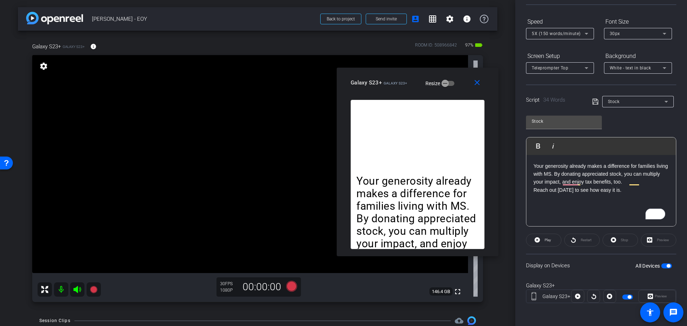
drag, startPoint x: 399, startPoint y: 83, endPoint x: 416, endPoint y: 80, distance: 16.2
click at [416, 80] on mat-slide-toggle "Resize" at bounding box center [434, 82] width 40 height 11
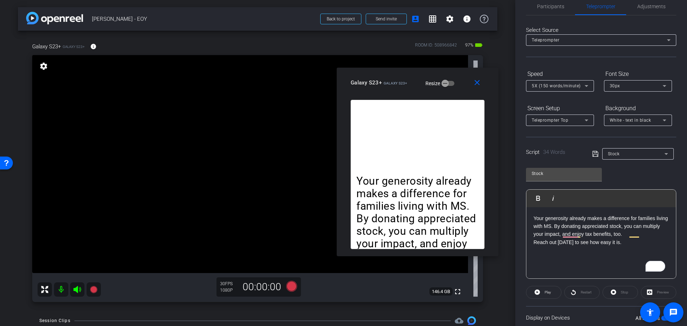
scroll to position [0, 0]
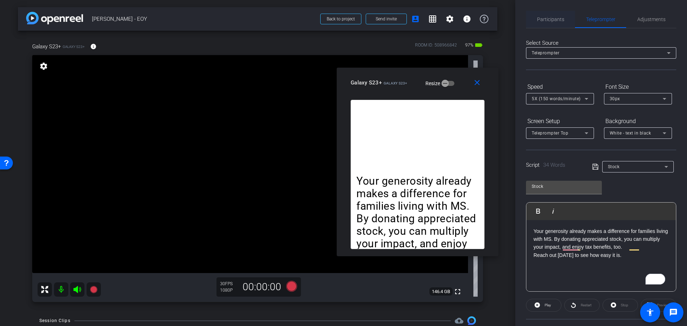
click at [556, 25] on span "Participants" at bounding box center [550, 19] width 27 height 17
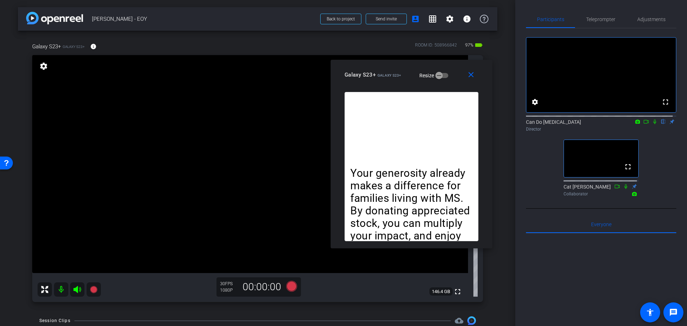
drag, startPoint x: 404, startPoint y: 76, endPoint x: 397, endPoint y: 68, distance: 9.9
click at [397, 68] on div "close Galaxy S23+ Galaxy S23+ Resize" at bounding box center [411, 76] width 162 height 32
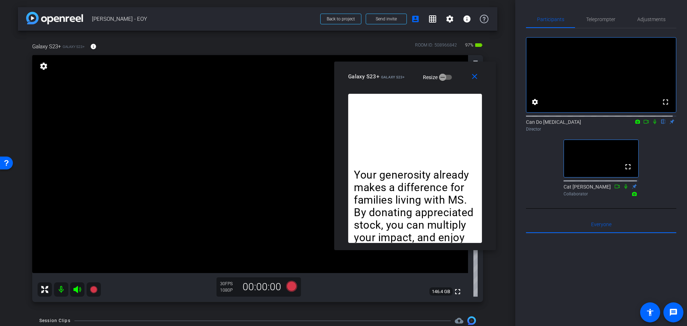
click at [405, 73] on div "Galaxy S23+ Galaxy S23+ Resize" at bounding box center [417, 76] width 139 height 13
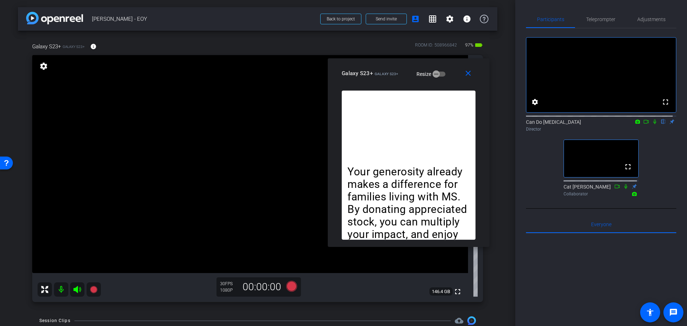
drag, startPoint x: 406, startPoint y: 80, endPoint x: 402, endPoint y: 78, distance: 5.2
click at [402, 78] on div "Galaxy S23+ Galaxy S23+ Resize" at bounding box center [411, 73] width 139 height 13
click at [594, 18] on span "Teleprompter" at bounding box center [600, 19] width 29 height 5
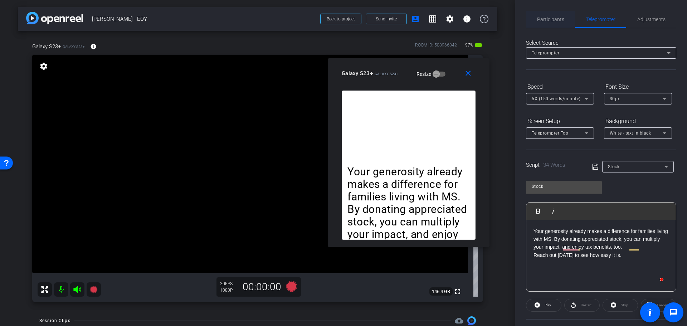
click at [545, 21] on span "Participants" at bounding box center [550, 19] width 27 height 5
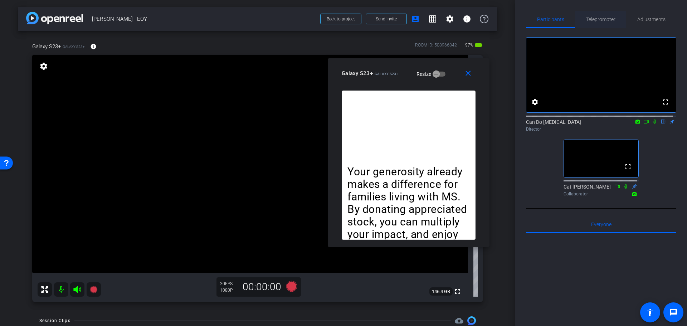
click at [583, 19] on div "Teleprompter" at bounding box center [600, 19] width 51 height 17
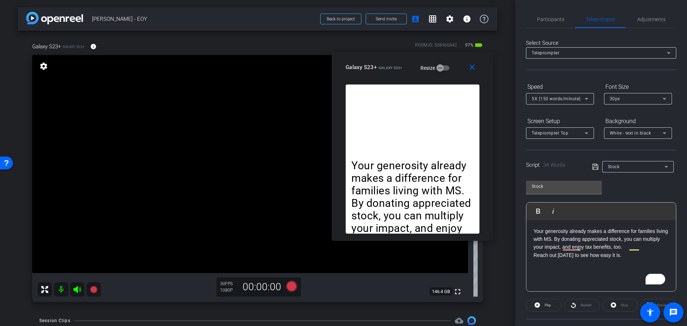
drag, startPoint x: 406, startPoint y: 75, endPoint x: 413, endPoint y: 69, distance: 9.1
click at [413, 69] on mat-slide-toggle "Resize" at bounding box center [429, 67] width 40 height 11
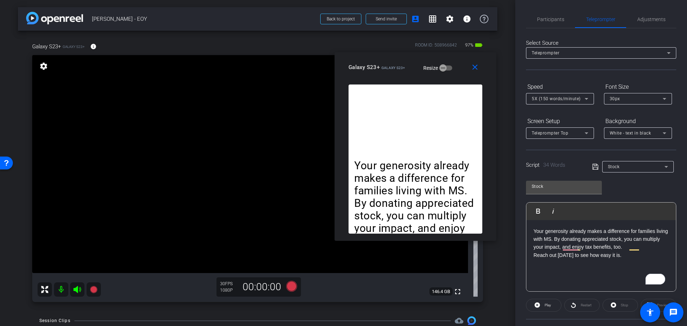
scroll to position [65, 0]
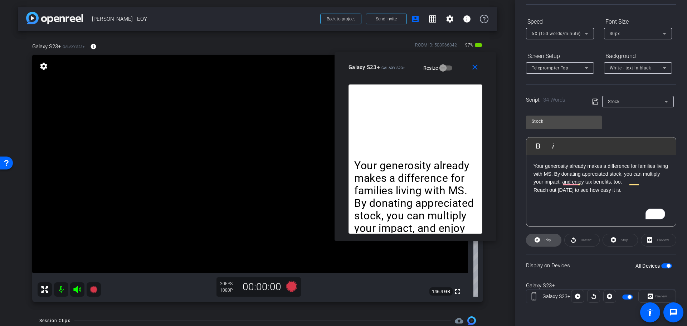
click at [548, 241] on span "Play" at bounding box center [547, 240] width 6 height 4
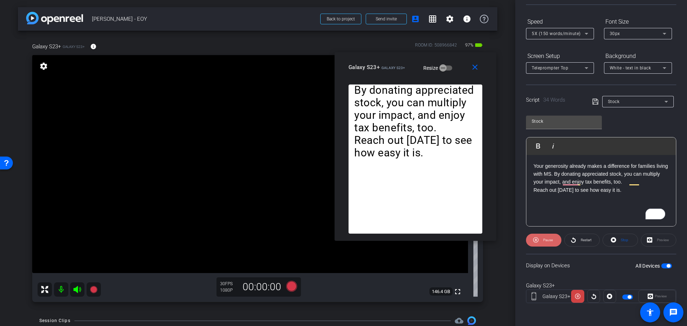
click at [547, 239] on span "Pause" at bounding box center [548, 240] width 10 height 4
click at [584, 240] on span "Restart" at bounding box center [585, 240] width 11 height 4
click at [554, 241] on span at bounding box center [543, 239] width 35 height 17
click at [625, 242] on span "Stop" at bounding box center [623, 240] width 9 height 10
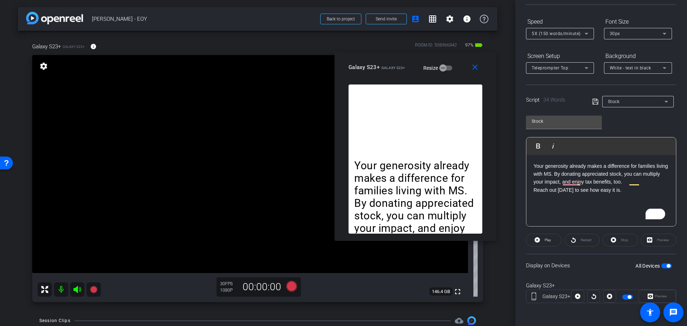
scroll to position [0, 0]
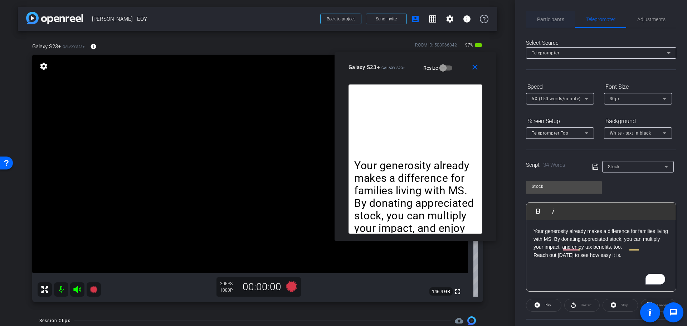
click at [542, 21] on span "Participants" at bounding box center [550, 19] width 27 height 5
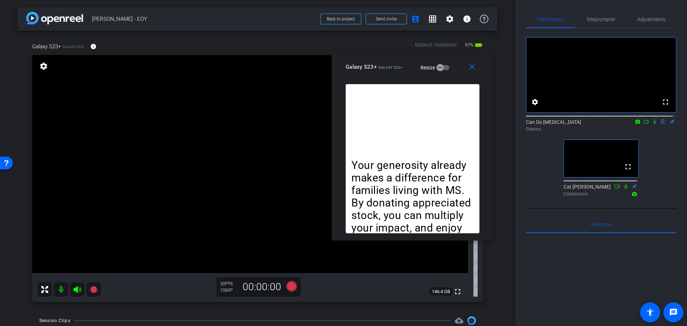
click at [412, 62] on mat-slide-toggle "Resize" at bounding box center [429, 67] width 40 height 11
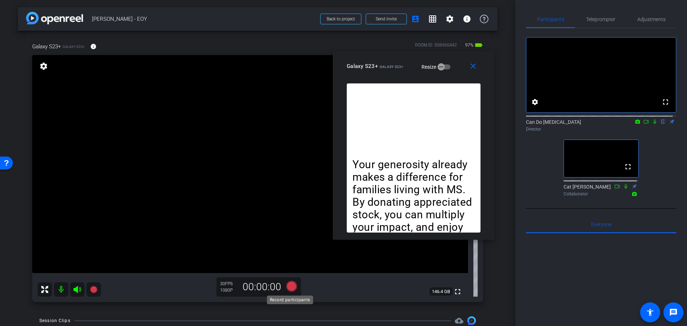
click at [288, 286] on icon at bounding box center [291, 286] width 11 height 11
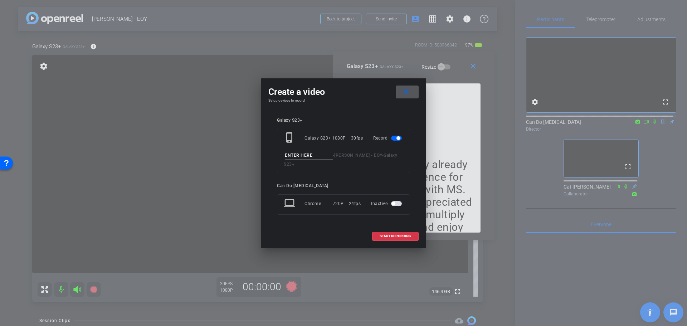
click at [296, 160] on input at bounding box center [309, 155] width 48 height 9
type input "Stock_Take1"
click at [411, 229] on span at bounding box center [395, 235] width 46 height 17
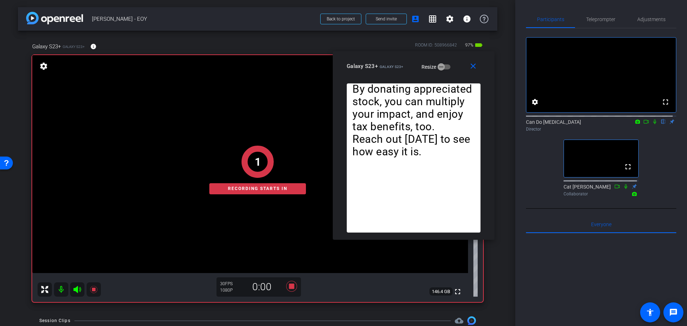
click at [653, 124] on icon at bounding box center [654, 121] width 3 height 5
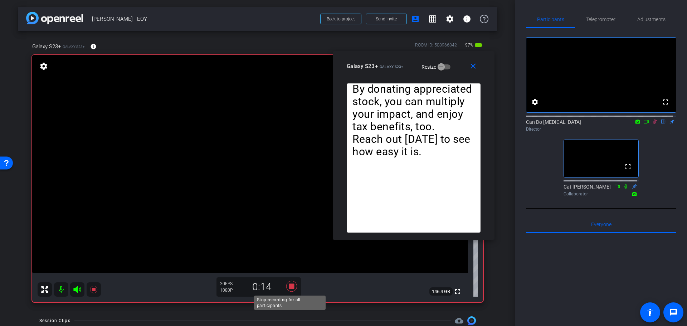
click at [290, 289] on icon at bounding box center [291, 286] width 17 height 13
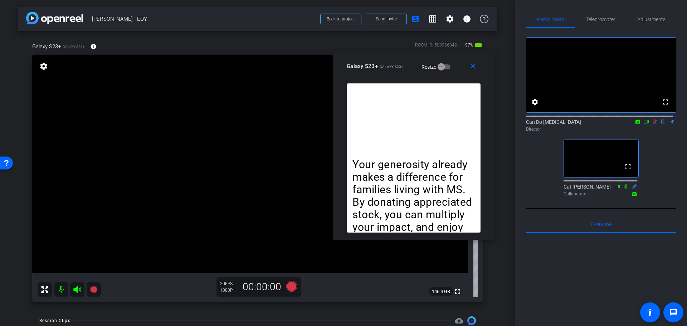
click at [650, 132] on div "Can Do [MEDICAL_DATA] flip Director" at bounding box center [601, 125] width 150 height 14
click at [653, 124] on icon at bounding box center [655, 121] width 4 height 5
click at [290, 289] on icon at bounding box center [291, 286] width 11 height 11
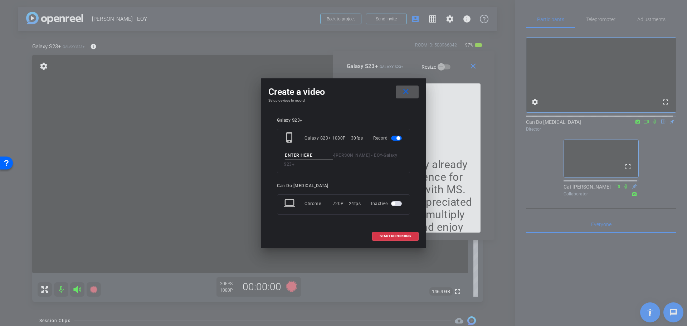
click at [292, 160] on input at bounding box center [309, 155] width 48 height 9
type input "Stock_Take2"
click at [403, 234] on span "START RECORDING" at bounding box center [394, 236] width 31 height 4
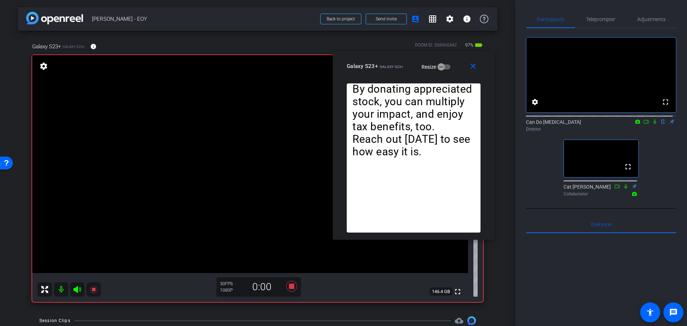
click at [652, 124] on icon at bounding box center [655, 121] width 6 height 5
click at [291, 288] on icon at bounding box center [291, 286] width 11 height 11
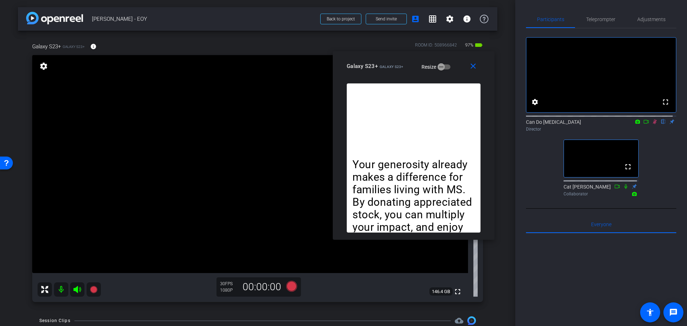
click at [652, 124] on icon at bounding box center [655, 121] width 6 height 5
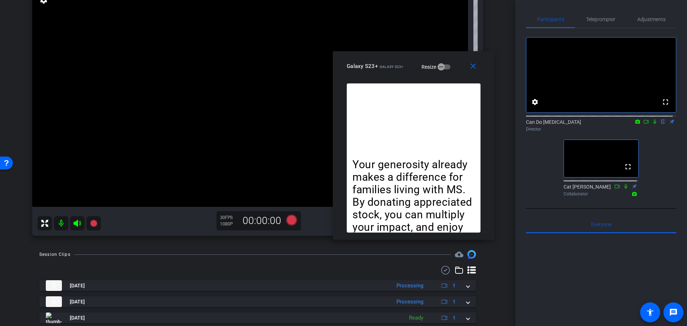
scroll to position [65, 0]
click at [477, 63] on mat-icon "close" at bounding box center [472, 66] width 9 height 9
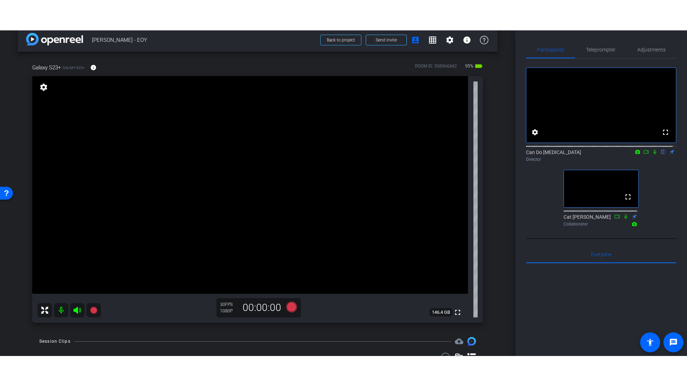
scroll to position [5, 0]
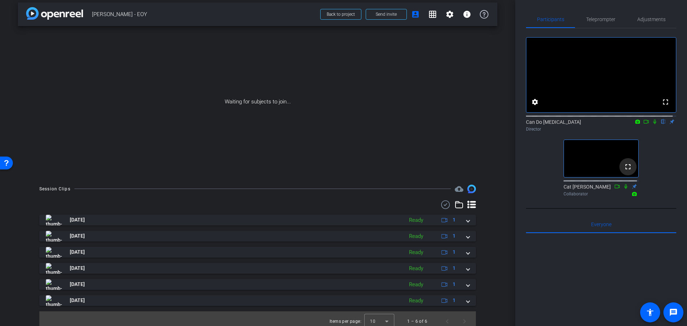
click at [626, 171] on mat-icon "fullscreen" at bounding box center [627, 166] width 9 height 9
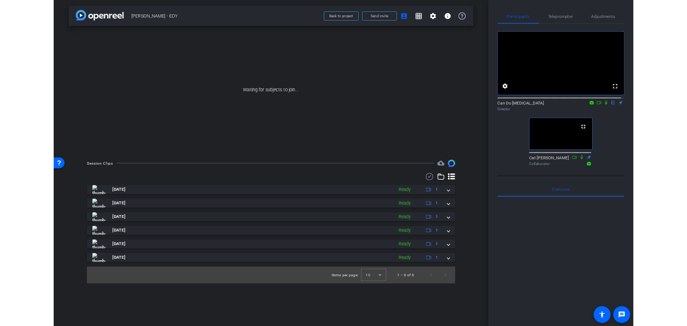
scroll to position [0, 0]
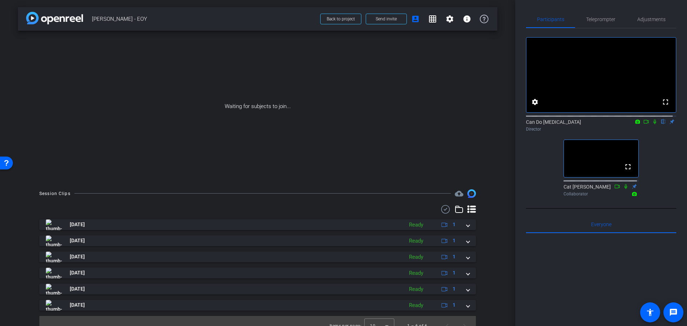
click at [497, 238] on div "arrow_back [PERSON_NAME] - EOY Back to project Send invite account_box grid_on …" at bounding box center [257, 163] width 515 height 326
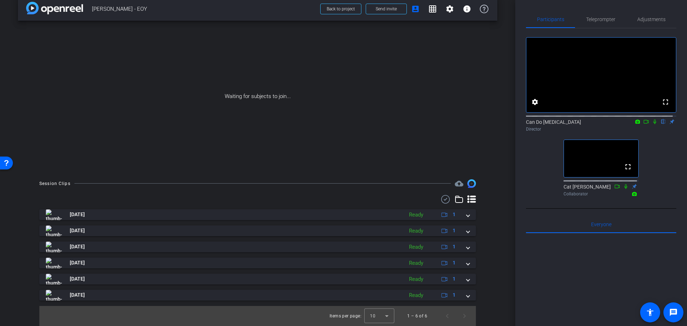
click at [497, 240] on div "arrow_back [PERSON_NAME] - EOY Back to project Send invite account_box grid_on …" at bounding box center [257, 153] width 515 height 326
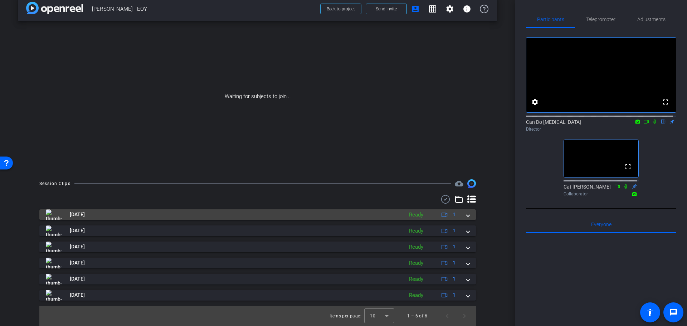
click at [466, 214] on span at bounding box center [467, 215] width 3 height 8
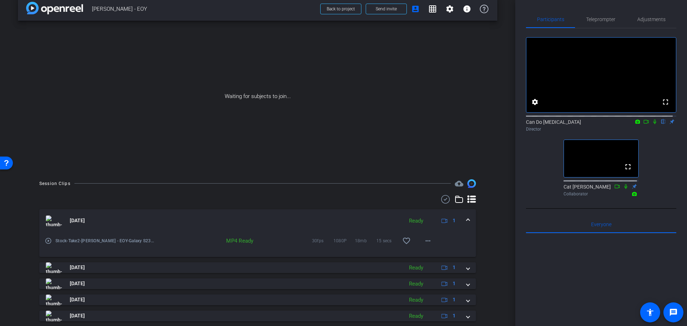
click at [481, 229] on div "Session Clips cloud_upload [DATE] Ready 1 play_circle_outline Stock-Take2-[PERS…" at bounding box center [257, 270] width 479 height 183
click at [466, 219] on mat-expansion-panel-header "[DATE] Ready 1" at bounding box center [257, 220] width 436 height 23
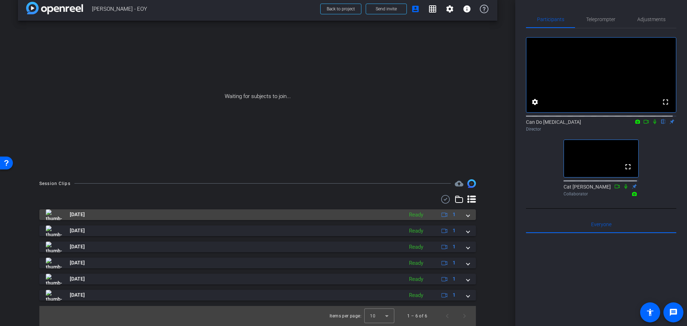
click at [466, 219] on mat-expansion-panel-header "[DATE] Ready 1" at bounding box center [257, 214] width 436 height 11
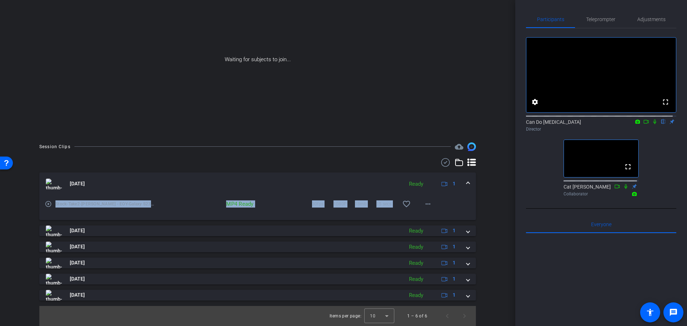
click at [462, 200] on div "play_circle_outline Stock-Take2-[PERSON_NAME] - EOY-Galaxy S23--2025-10-09-15-3…" at bounding box center [258, 199] width 426 height 9
click at [466, 183] on span at bounding box center [467, 184] width 3 height 8
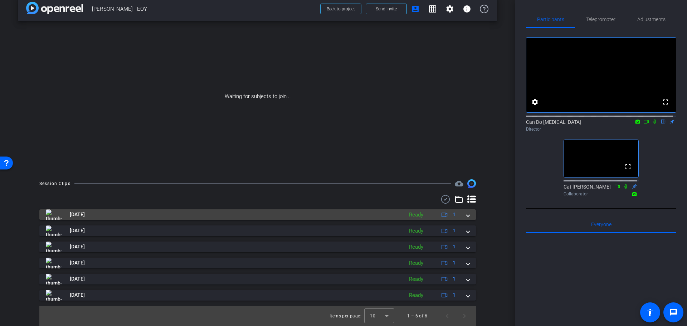
click at [466, 212] on mat-expansion-panel-header "[DATE] Ready 1" at bounding box center [257, 214] width 436 height 11
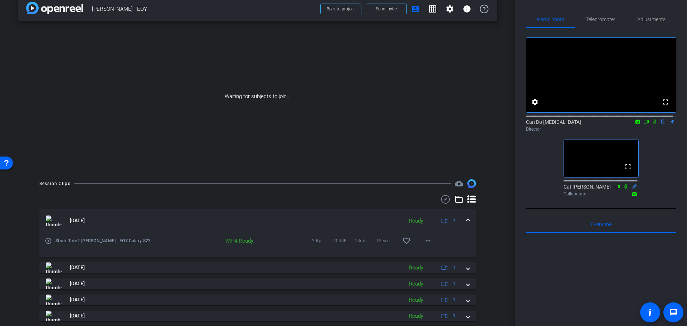
click at [466, 219] on span at bounding box center [467, 221] width 3 height 8
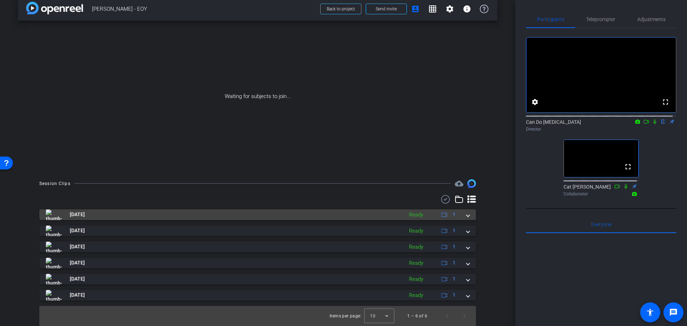
click at [466, 218] on span at bounding box center [467, 215] width 3 height 8
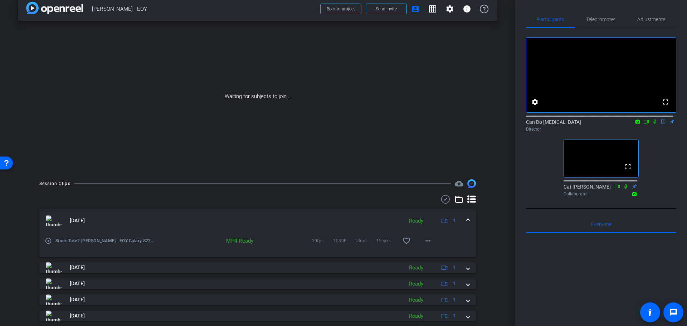
click at [462, 222] on div "[DATE] Ready 1" at bounding box center [256, 220] width 421 height 11
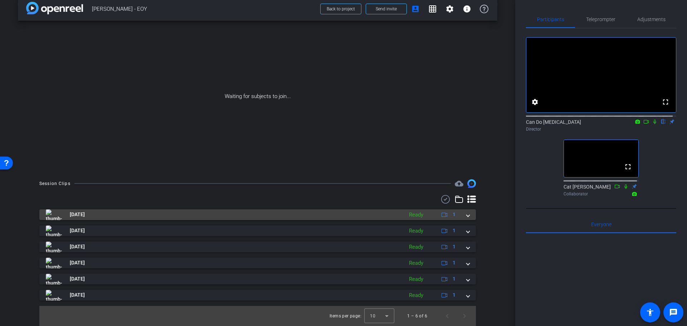
click at [462, 222] on div "[DATE] Ready 1 play_circle_outline Stock-Take2-[PERSON_NAME] - EOY-Galaxy S23--…" at bounding box center [257, 254] width 436 height 91
click at [463, 219] on mat-expansion-panel-header "[DATE] Ready 1" at bounding box center [257, 214] width 436 height 11
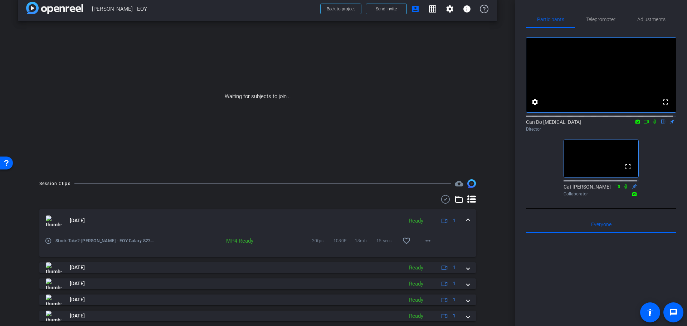
click at [466, 219] on span at bounding box center [467, 221] width 3 height 8
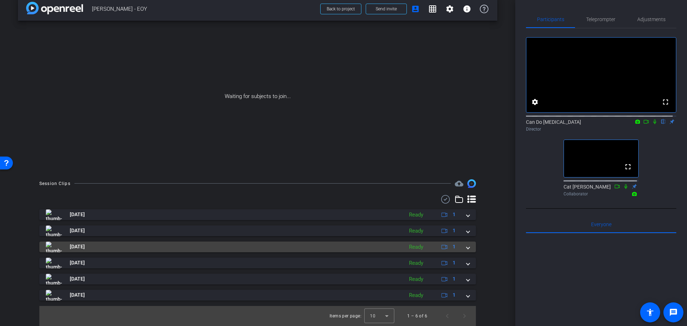
click at [466, 249] on span at bounding box center [467, 247] width 3 height 8
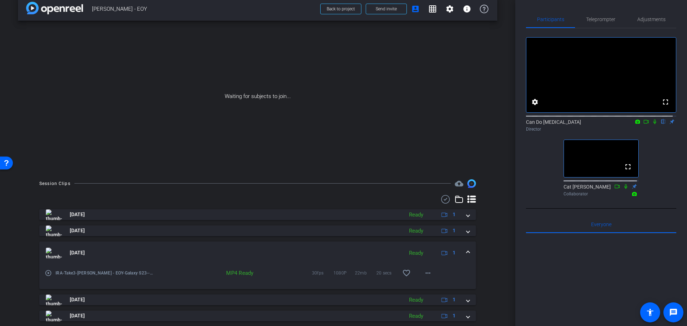
click at [466, 249] on span at bounding box center [467, 253] width 3 height 8
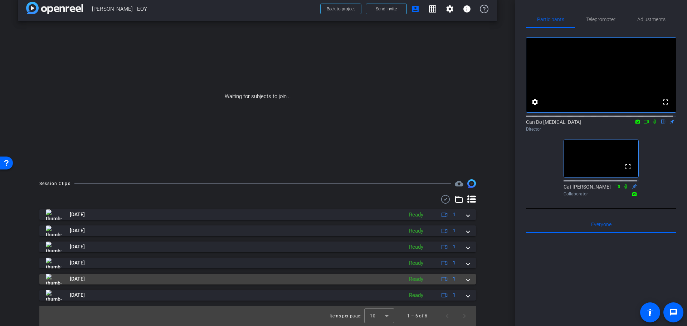
click at [466, 280] on span at bounding box center [467, 279] width 3 height 8
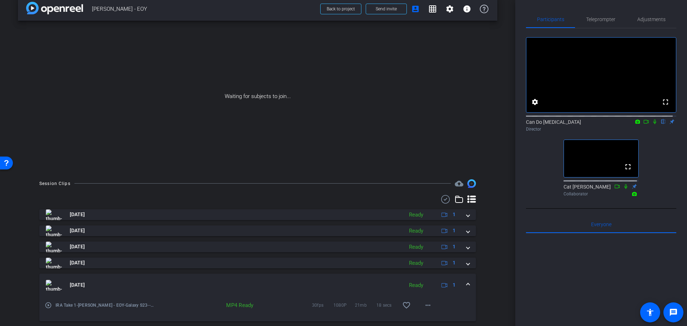
click at [466, 284] on span at bounding box center [467, 285] width 3 height 8
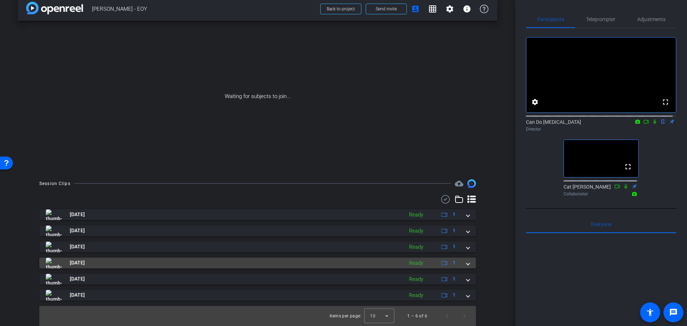
click at [460, 262] on div "[DATE] Ready 1" at bounding box center [256, 262] width 421 height 11
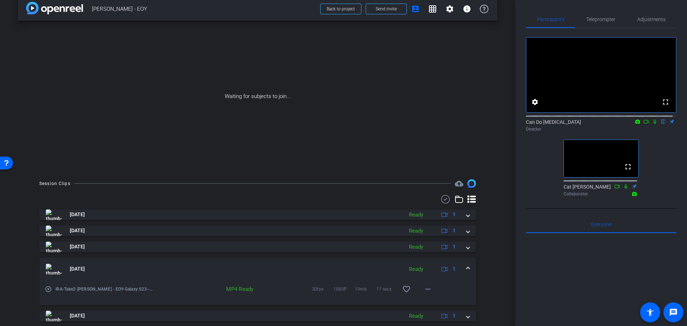
click at [463, 265] on mat-expansion-panel-header "[DATE] Ready 1" at bounding box center [257, 268] width 436 height 23
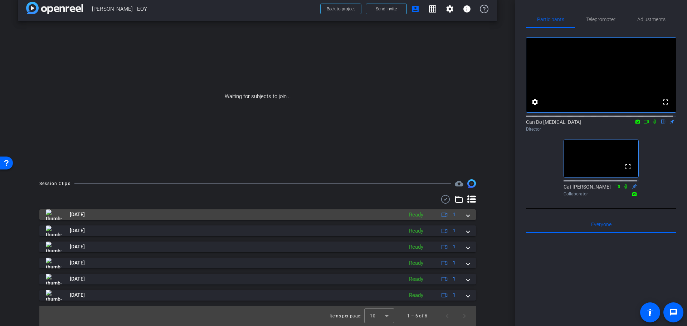
click at [466, 216] on span at bounding box center [467, 215] width 3 height 8
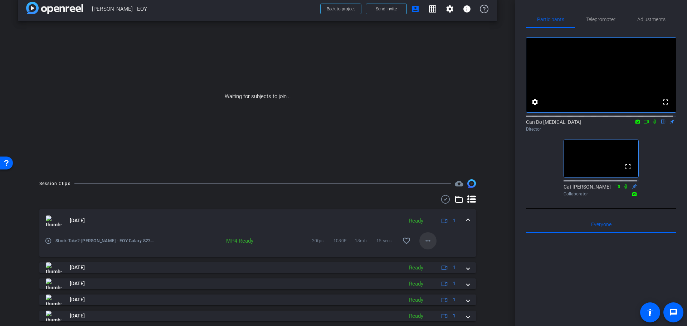
click at [423, 239] on mat-icon "more_horiz" at bounding box center [427, 240] width 9 height 9
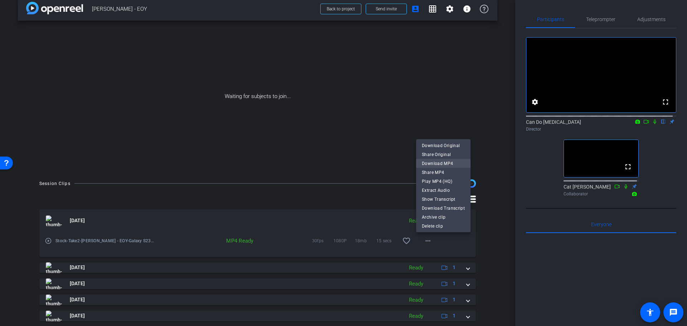
click at [462, 164] on span "Download MP4" at bounding box center [443, 163] width 43 height 9
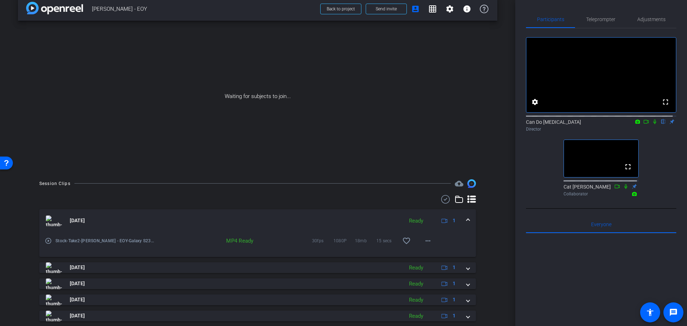
click at [587, 304] on div at bounding box center [601, 321] width 150 height 177
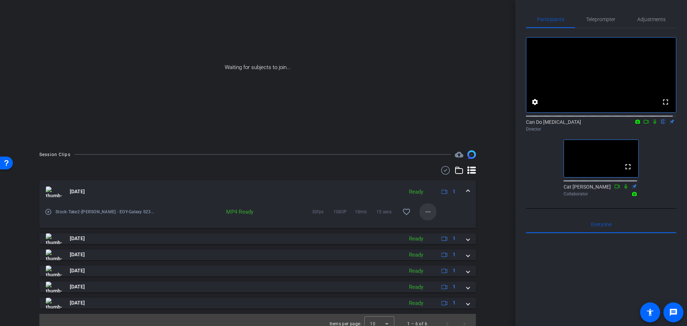
scroll to position [47, 0]
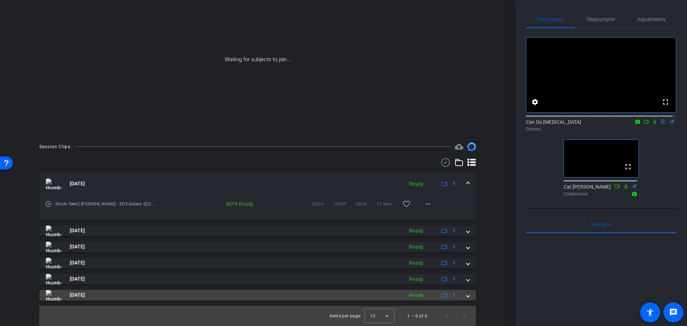
click at [460, 294] on div "[DATE] Ready 1" at bounding box center [256, 295] width 421 height 11
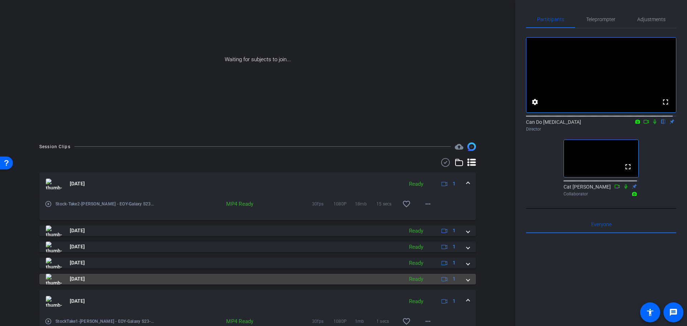
click at [462, 279] on mat-expansion-panel-header "[DATE] Ready 1" at bounding box center [257, 279] width 436 height 11
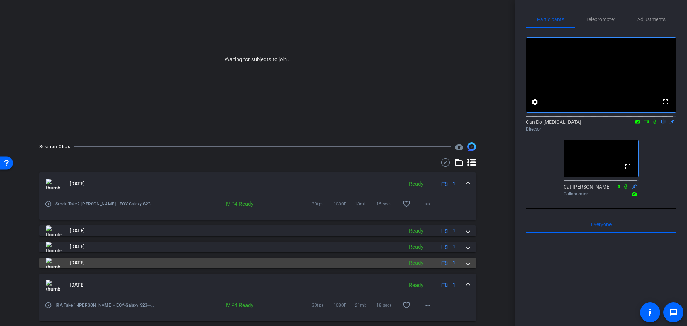
click at [466, 261] on span at bounding box center [467, 263] width 3 height 8
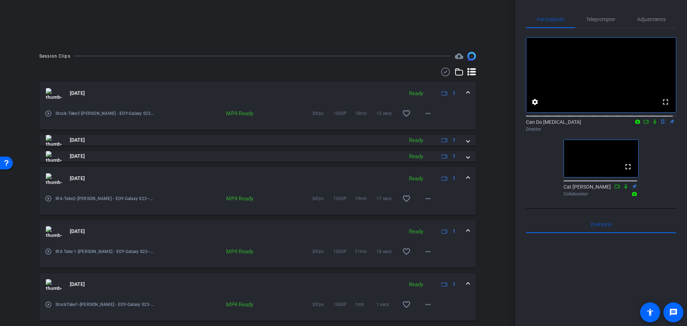
scroll to position [154, 0]
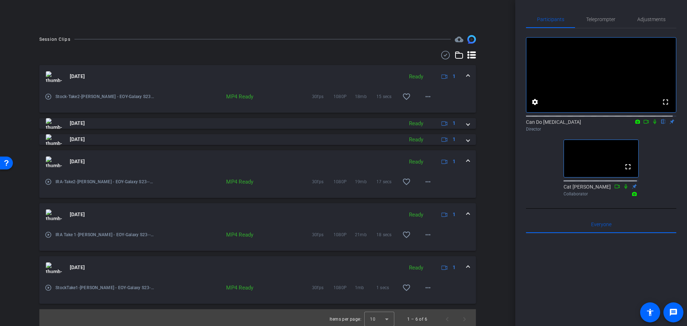
click at [575, 271] on div at bounding box center [601, 321] width 150 height 177
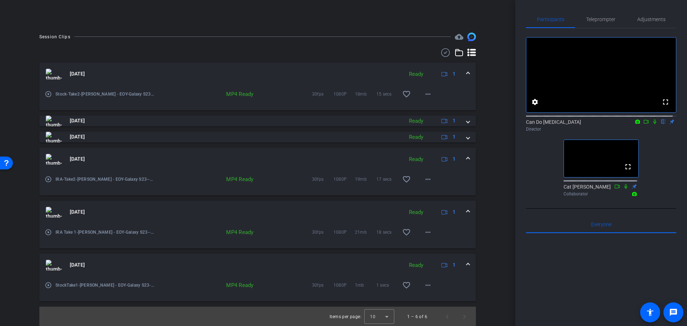
scroll to position [157, 0]
click at [423, 228] on mat-icon "more_horiz" at bounding box center [427, 231] width 9 height 9
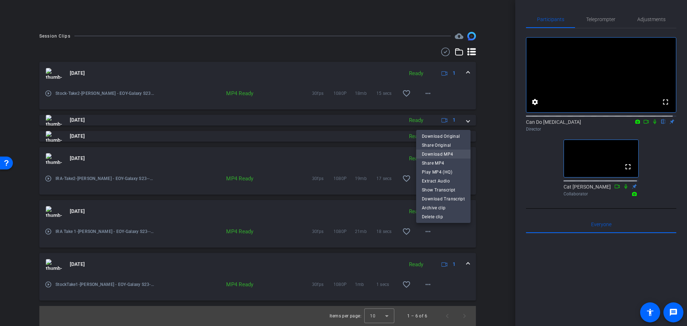
click at [462, 153] on span "Download MP4" at bounding box center [443, 153] width 43 height 9
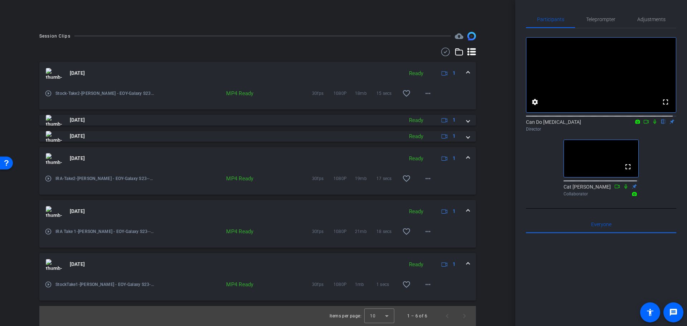
click at [491, 180] on div "Session Clips cloud_upload [DATE] Ready 1 play_circle_outline Stock-Take2-[PERS…" at bounding box center [257, 179] width 479 height 294
click at [426, 181] on mat-icon "more_horiz" at bounding box center [427, 178] width 9 height 9
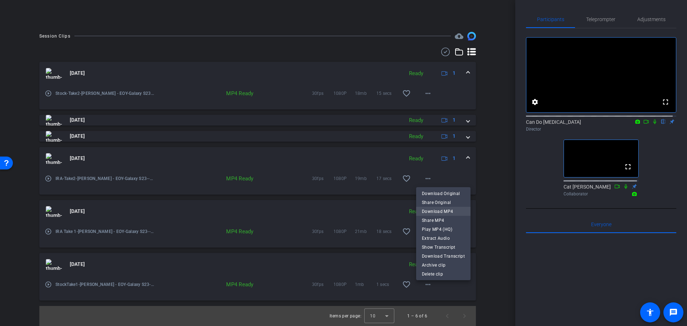
click at [457, 212] on span "Download MP4" at bounding box center [443, 211] width 43 height 9
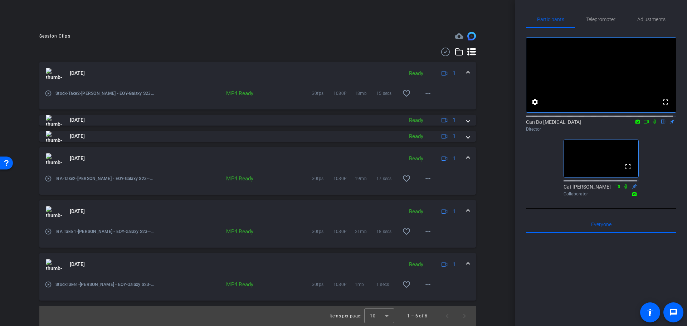
click at [505, 225] on div "arrow_back [PERSON_NAME] - EOY Back to project Send invite account_box grid_on …" at bounding box center [257, 163] width 515 height 326
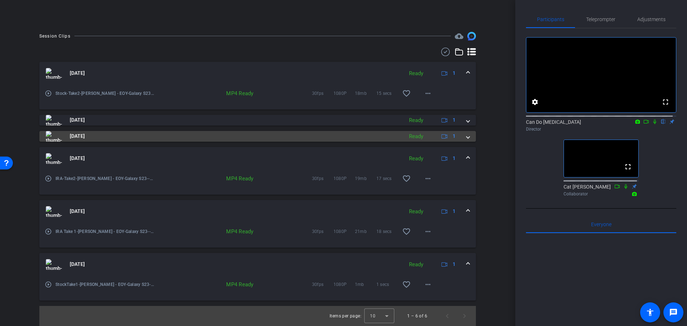
click at [467, 136] on mat-expansion-panel-header "[DATE] Ready 1" at bounding box center [257, 136] width 436 height 11
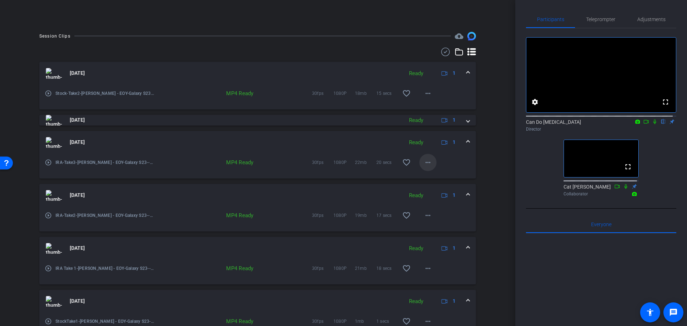
click at [430, 165] on span at bounding box center [427, 162] width 17 height 17
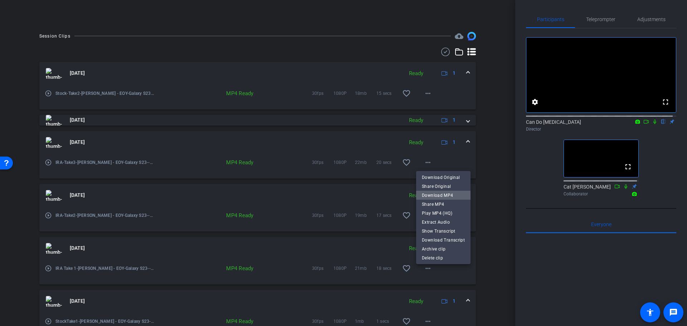
click at [449, 193] on span "Download MP4" at bounding box center [443, 195] width 43 height 9
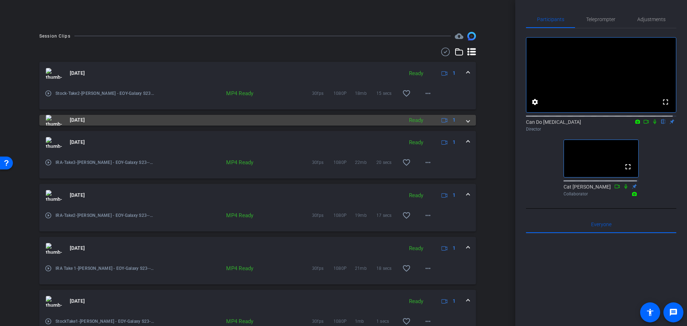
click at [467, 118] on mat-expansion-panel-header "[DATE] Ready 1" at bounding box center [257, 120] width 436 height 11
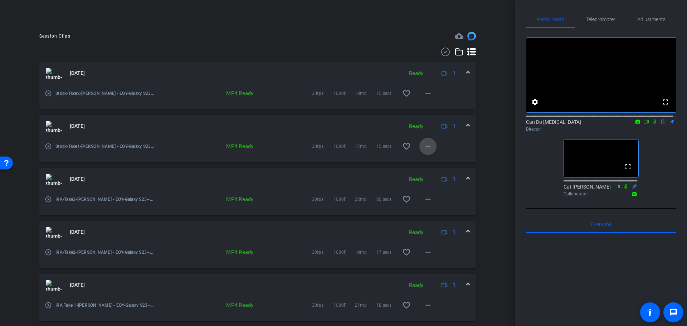
click at [419, 144] on span at bounding box center [427, 146] width 17 height 17
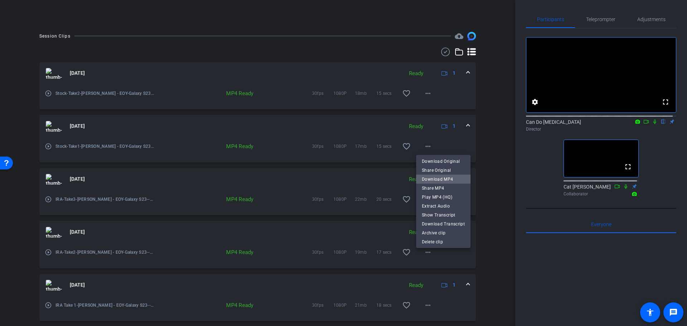
click at [454, 178] on span "Download MP4" at bounding box center [443, 179] width 43 height 9
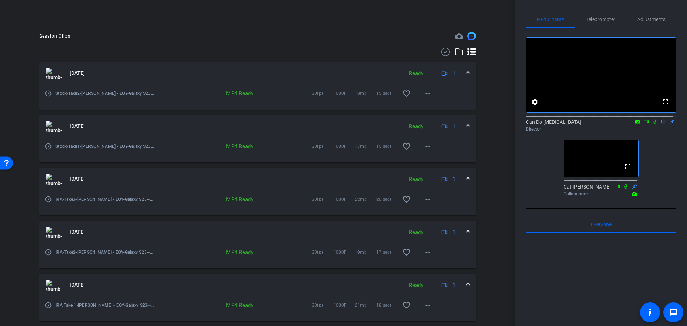
click at [499, 219] on div "arrow_back [PERSON_NAME] - EOY Back to project Send invite account_box grid_on …" at bounding box center [257, 163] width 515 height 326
click at [497, 218] on div "arrow_back [PERSON_NAME] - EOY Back to project Send invite account_box grid_on …" at bounding box center [257, 163] width 515 height 326
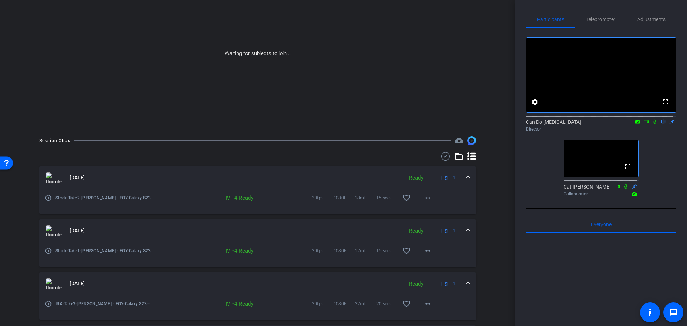
scroll to position [0, 0]
